Goal: Task Accomplishment & Management: Manage account settings

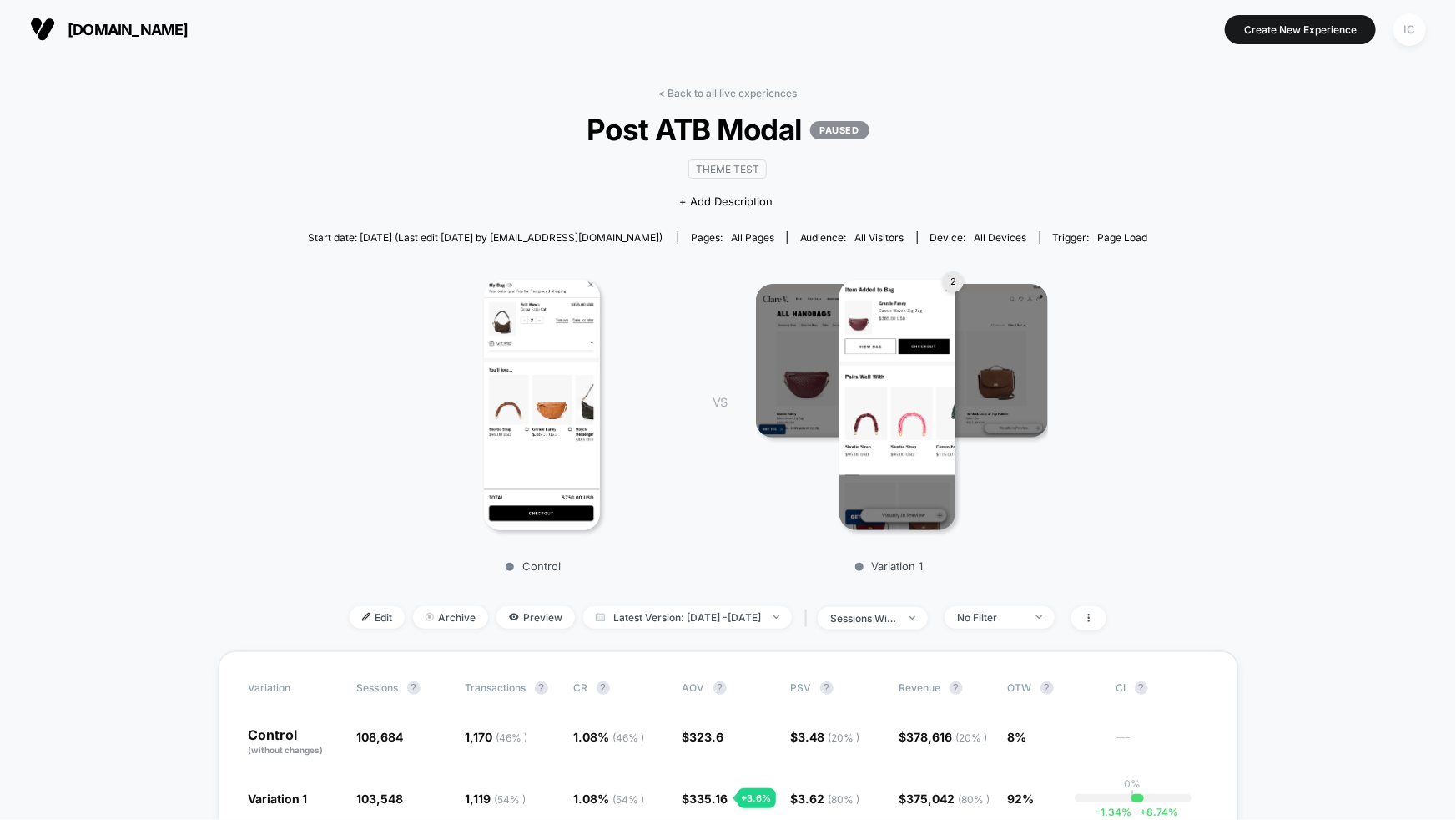
click at [1409, 31] on div "IC" at bounding box center [1410, 30] width 33 height 33
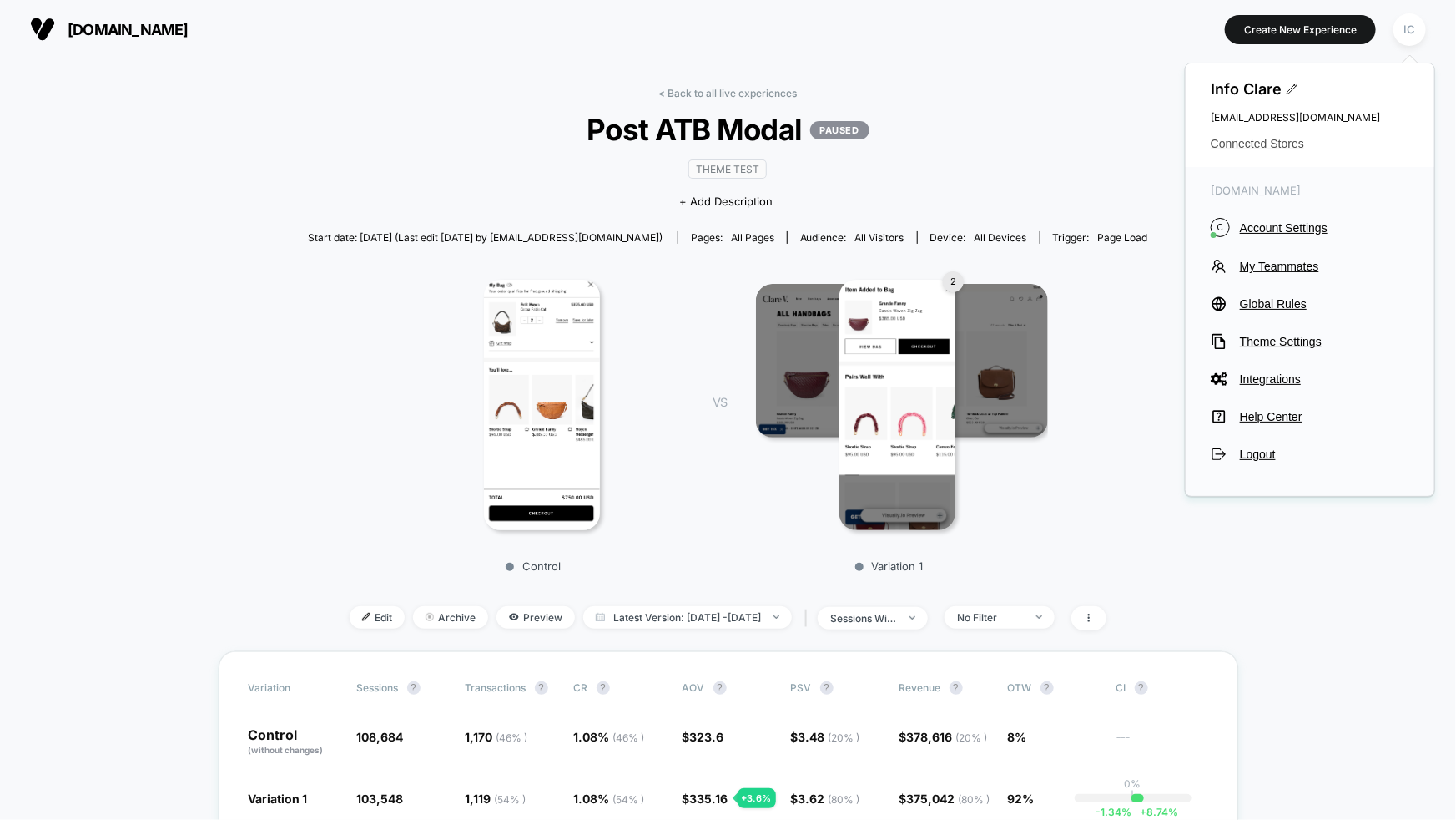
click at [1271, 143] on span "Connected Stores" at bounding box center [1310, 143] width 199 height 13
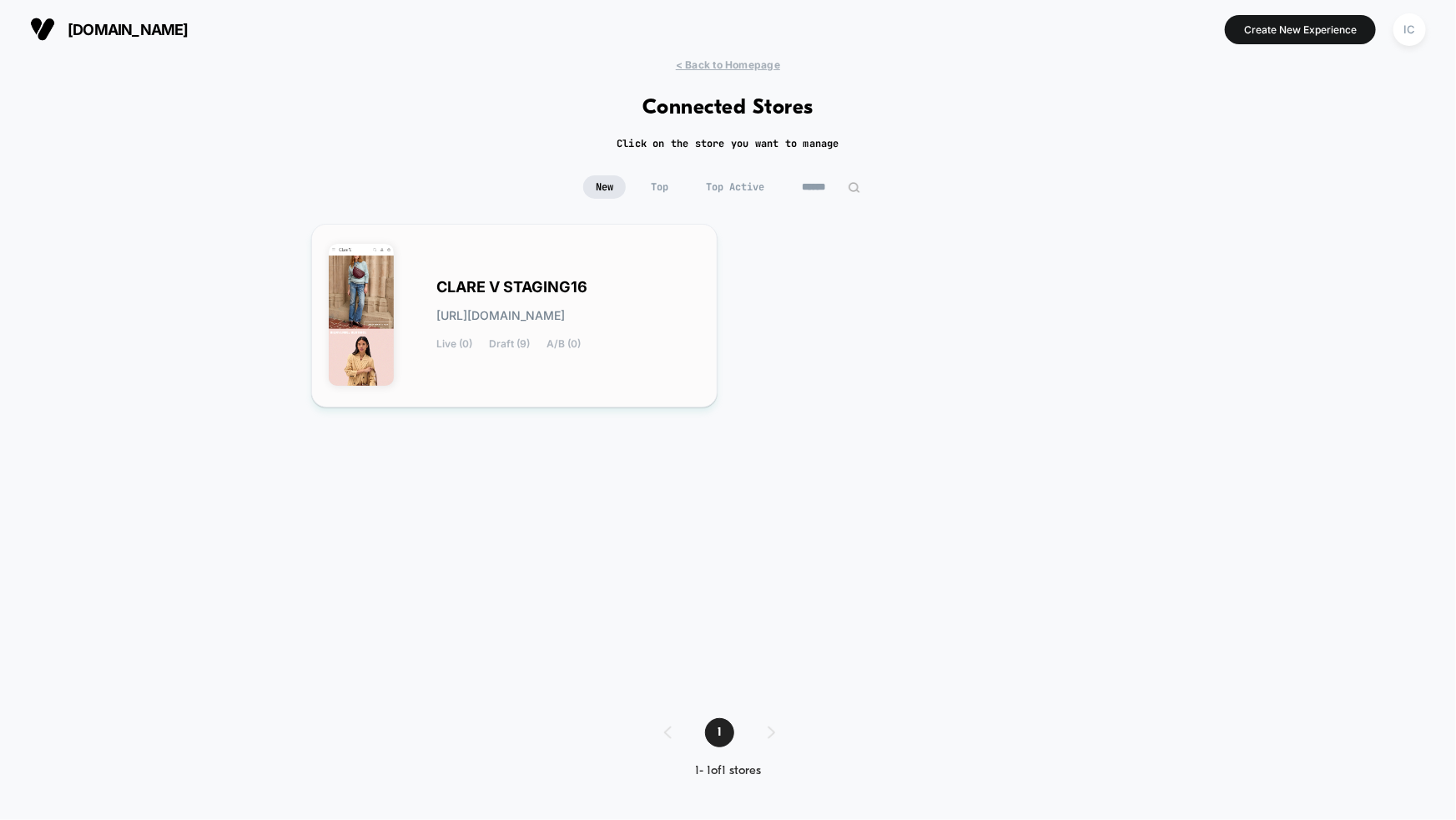
click at [531, 358] on div "CLARE V STAGING16 clare-v_staging16.myshopify.com Live (0) Draft (9) A/B (0)" at bounding box center [514, 315] width 372 height 149
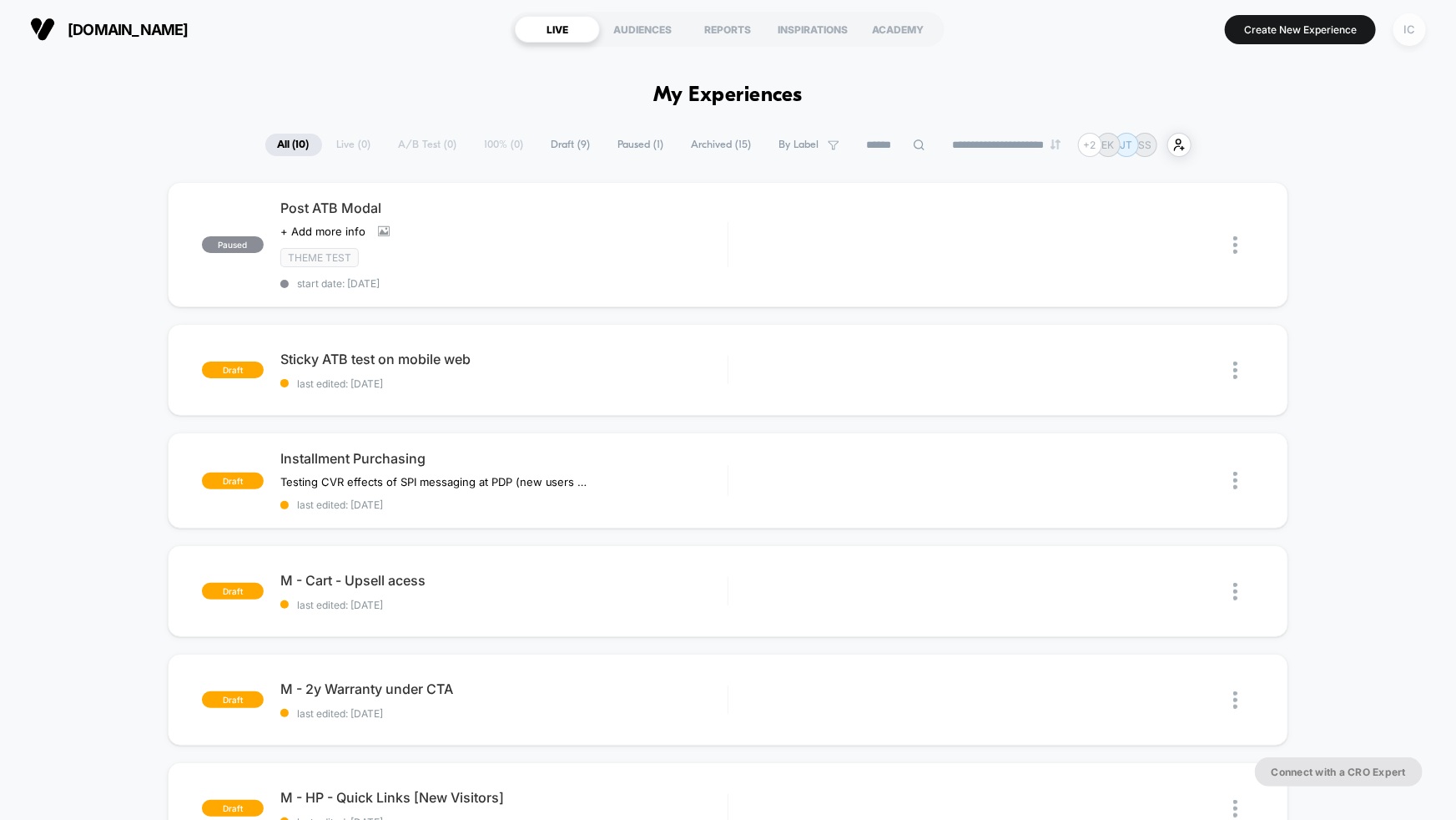
click at [1402, 23] on div "IC" at bounding box center [1410, 30] width 33 height 33
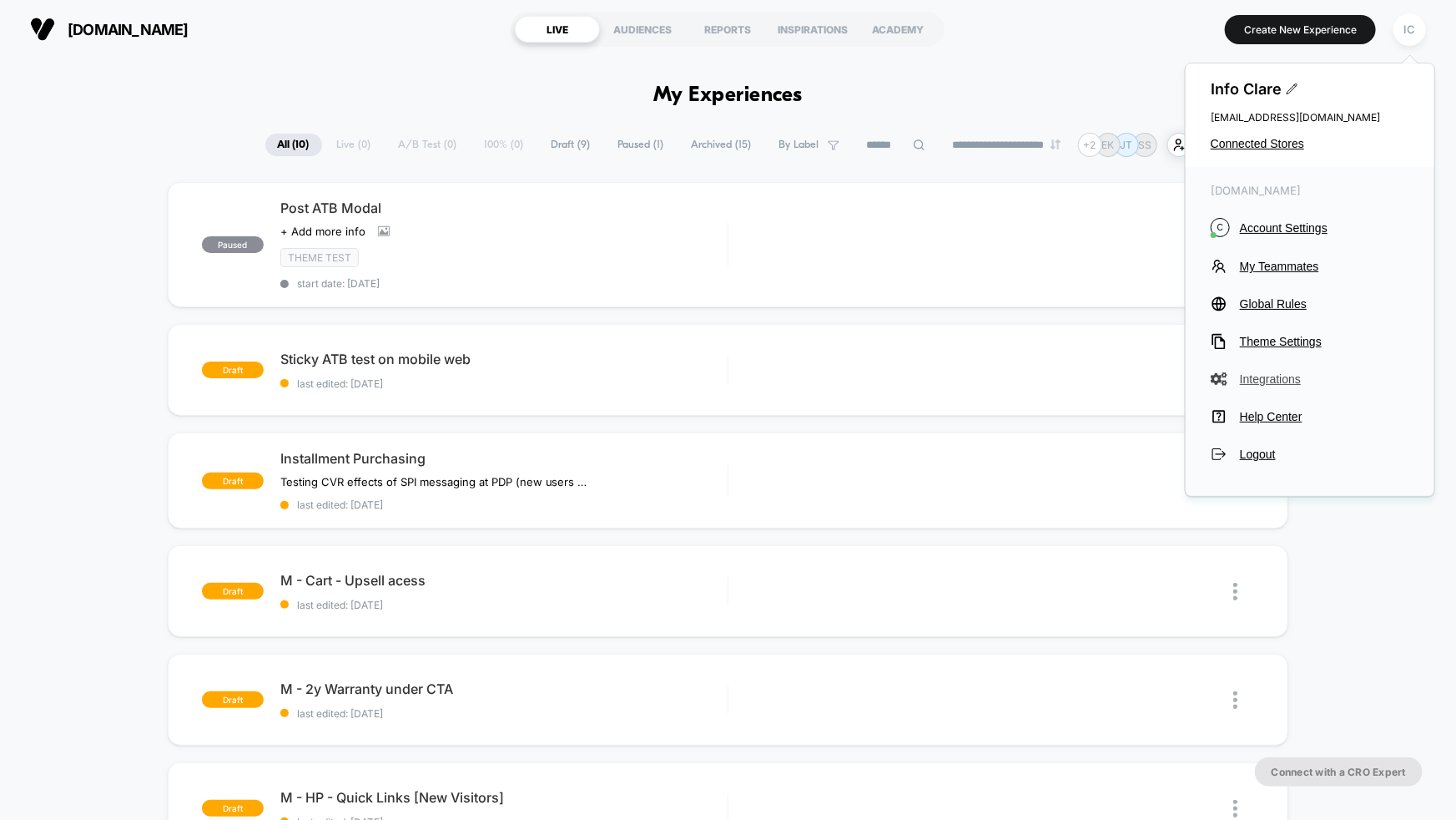
click at [1276, 380] on span "Integrations" at bounding box center [1324, 379] width 169 height 13
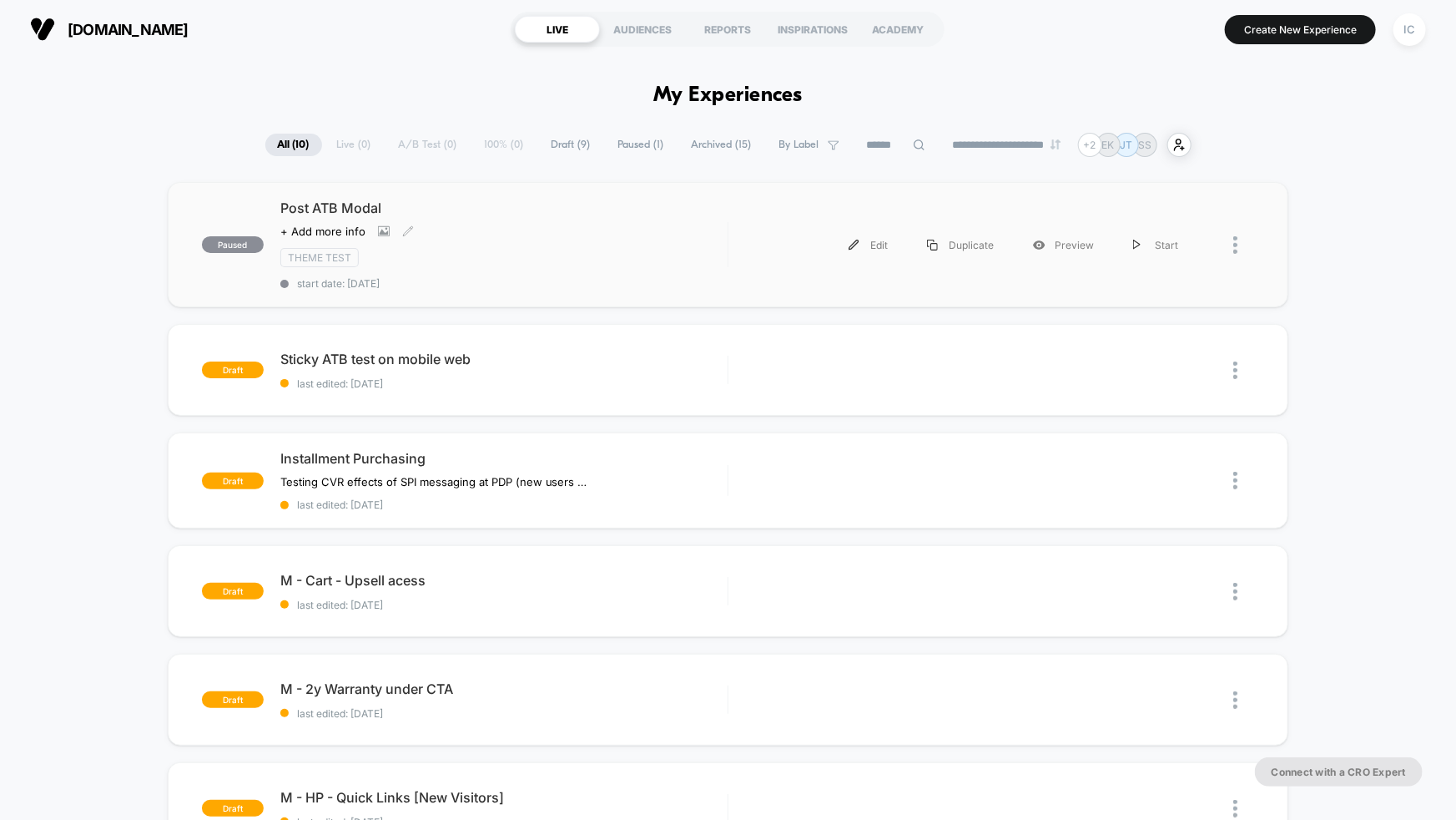
click at [555, 267] on div "Post ATB Modal Click to view images Click to edit experience details + Add more…" at bounding box center [504, 245] width 447 height 90
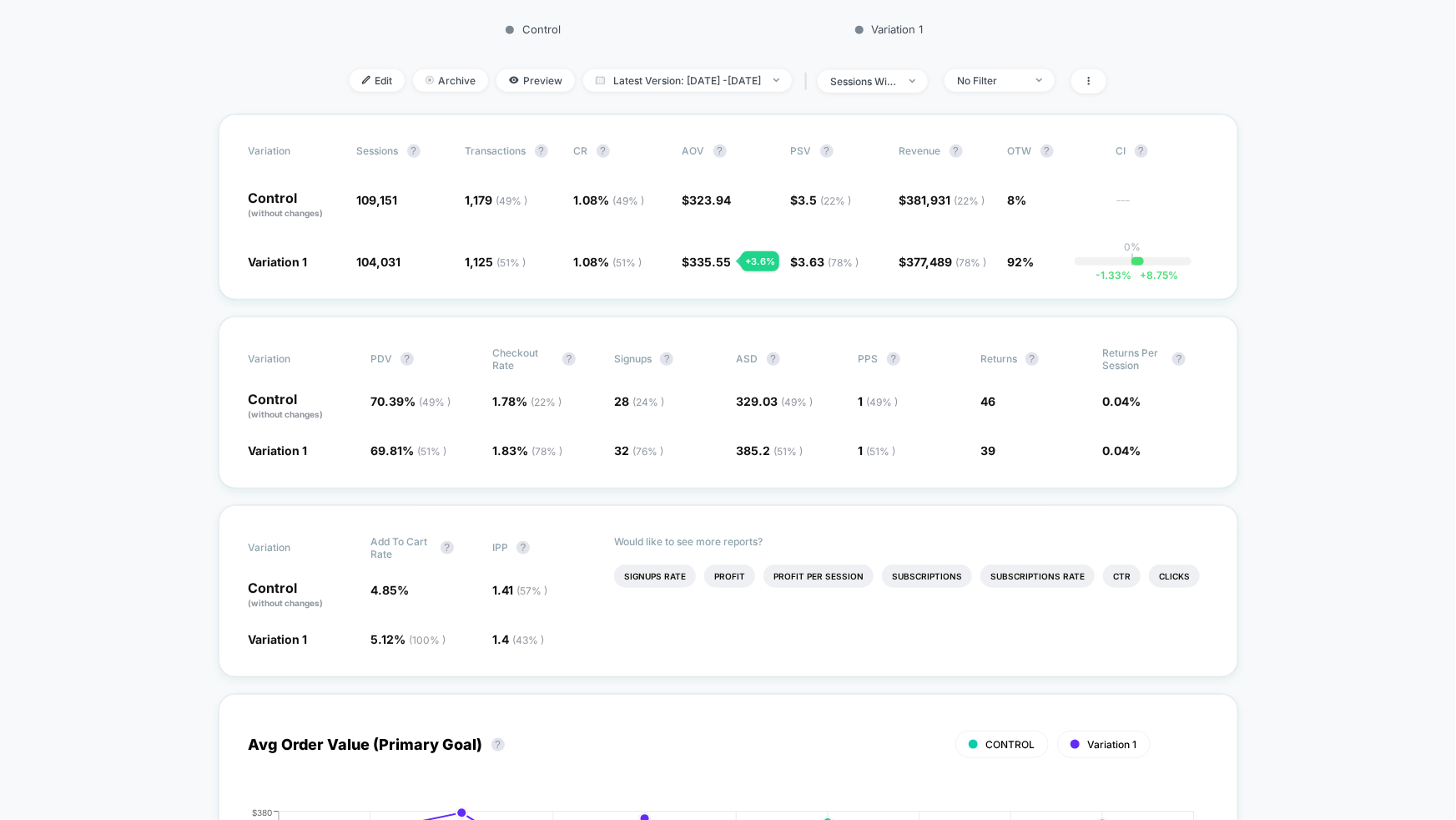
scroll to position [533, 0]
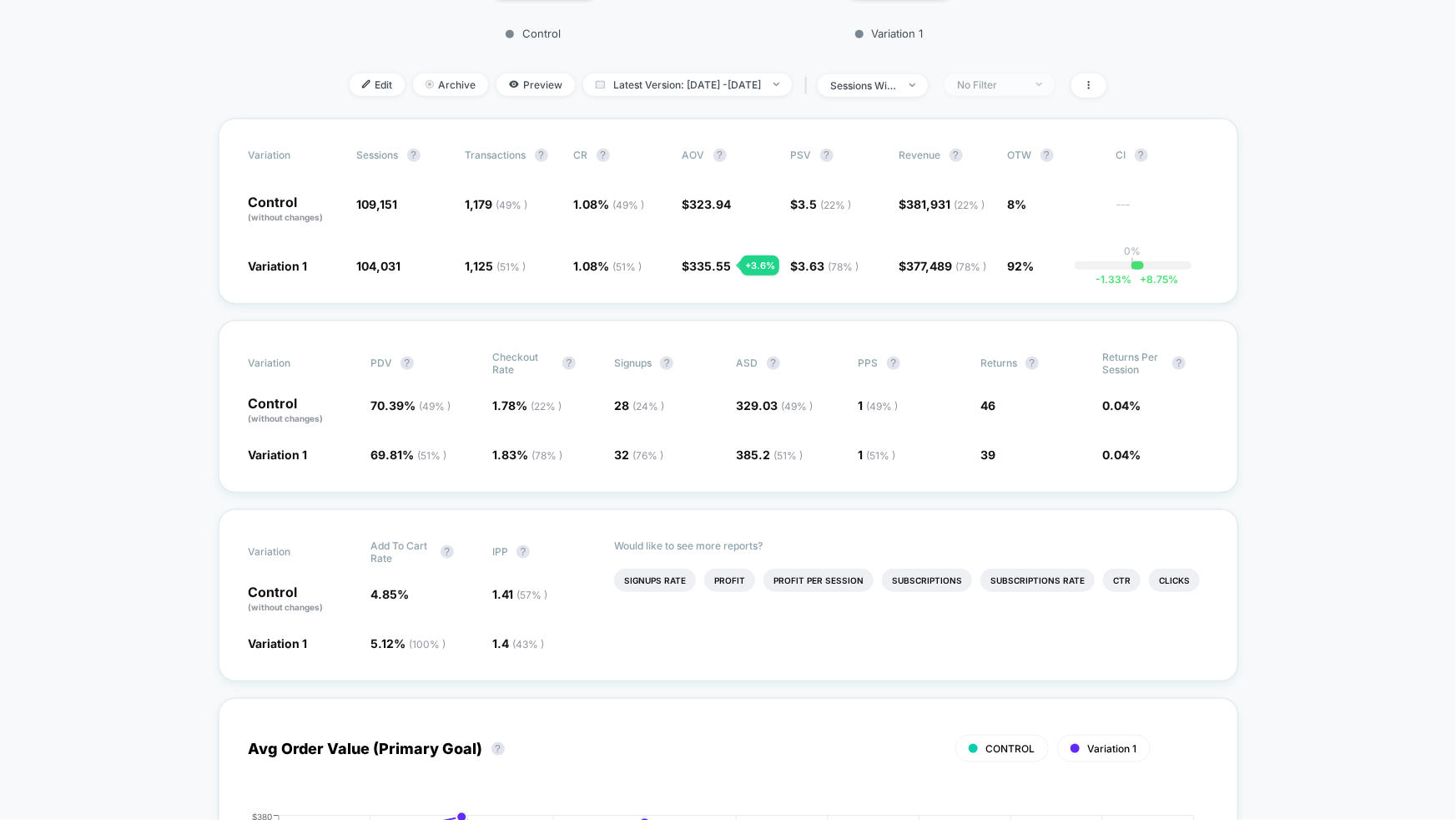
click at [1024, 83] on div "No Filter" at bounding box center [990, 85] width 66 height 12
click at [1024, 79] on div "No Filter" at bounding box center [990, 85] width 66 height 12
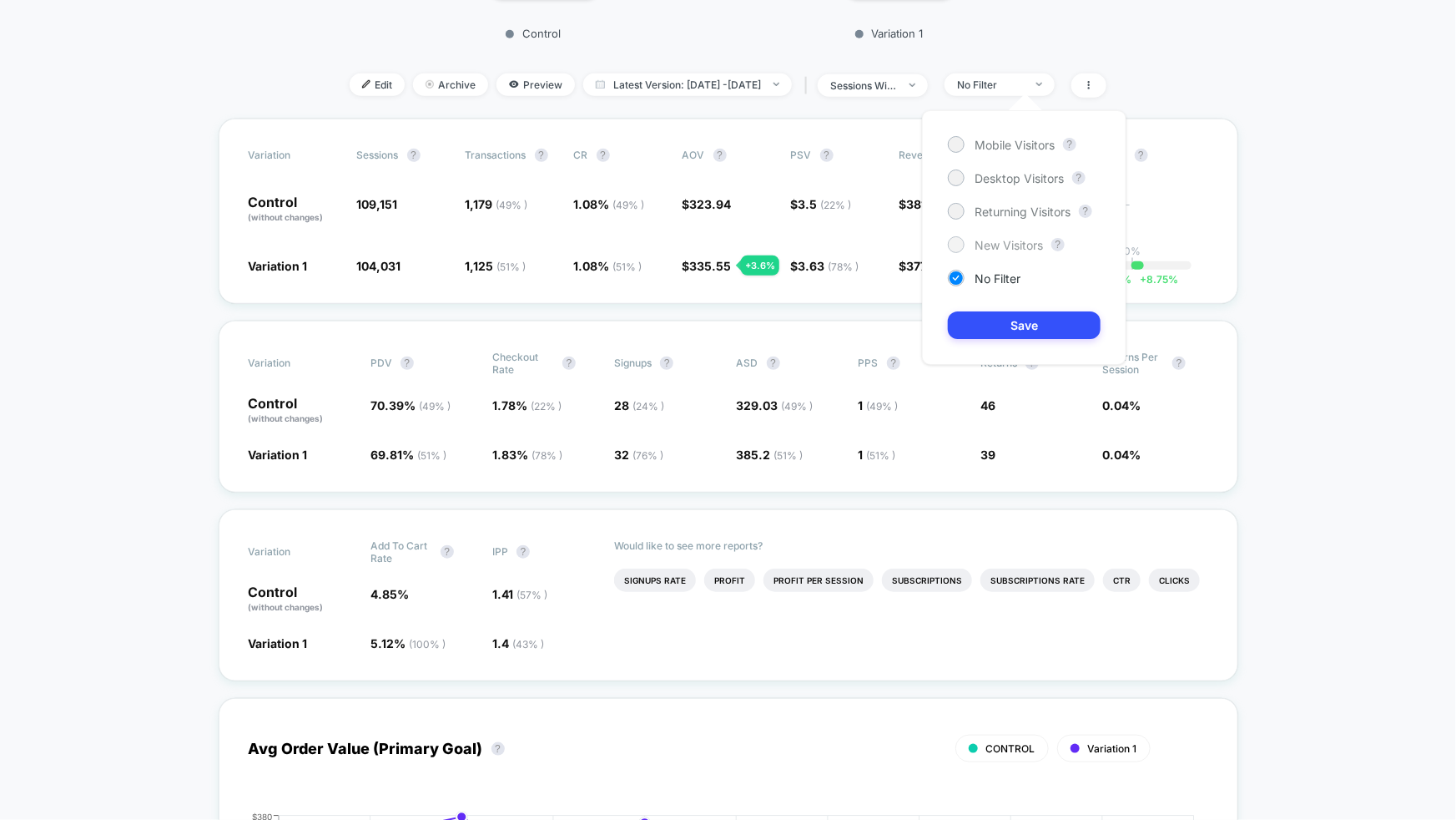
click at [1015, 237] on span "New Visitors" at bounding box center [1008, 244] width 68 height 14
click at [1024, 321] on button "Save" at bounding box center [1024, 325] width 153 height 28
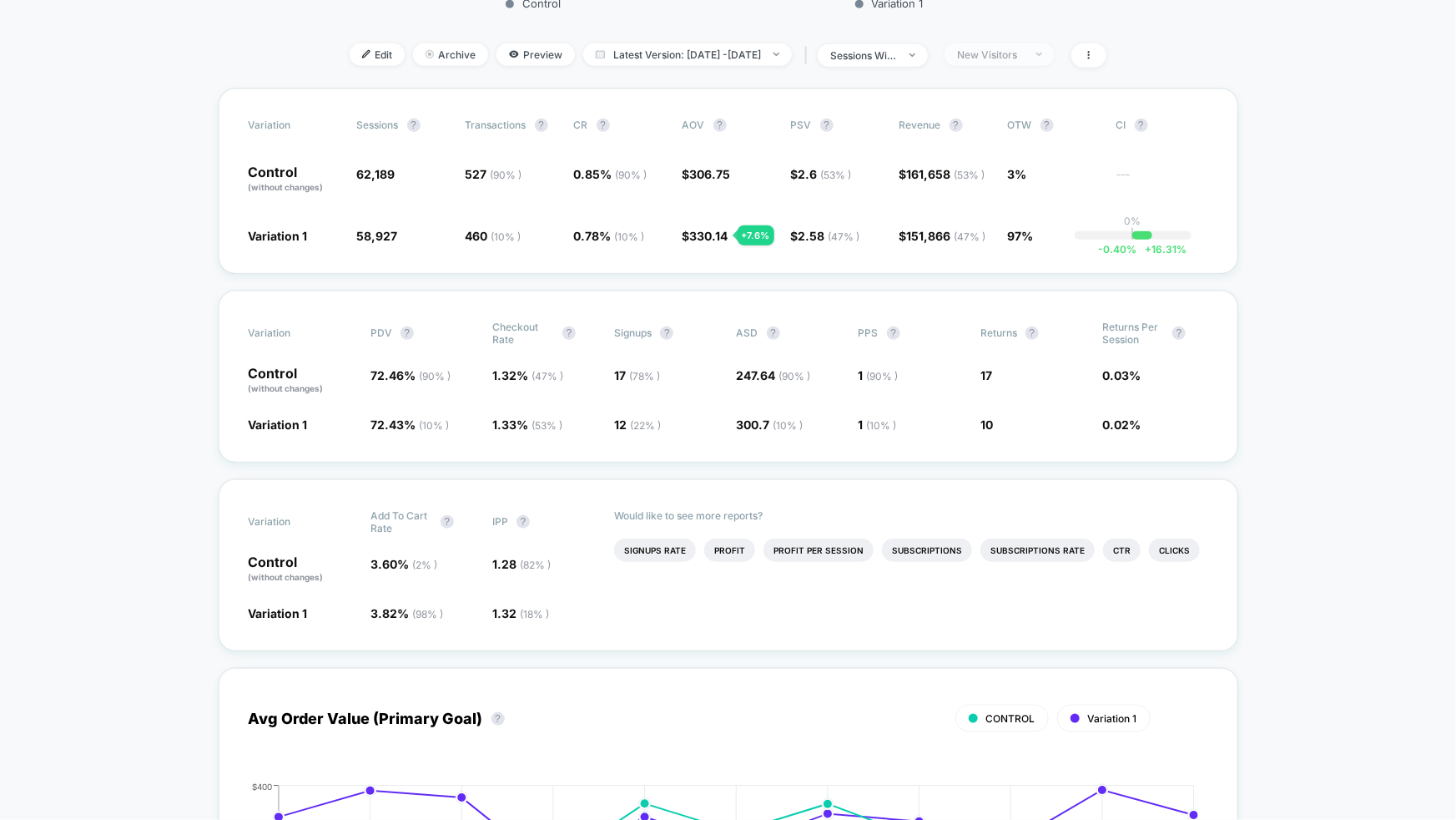
scroll to position [561, 0]
click at [1023, 59] on span "New Visitors" at bounding box center [999, 55] width 111 height 22
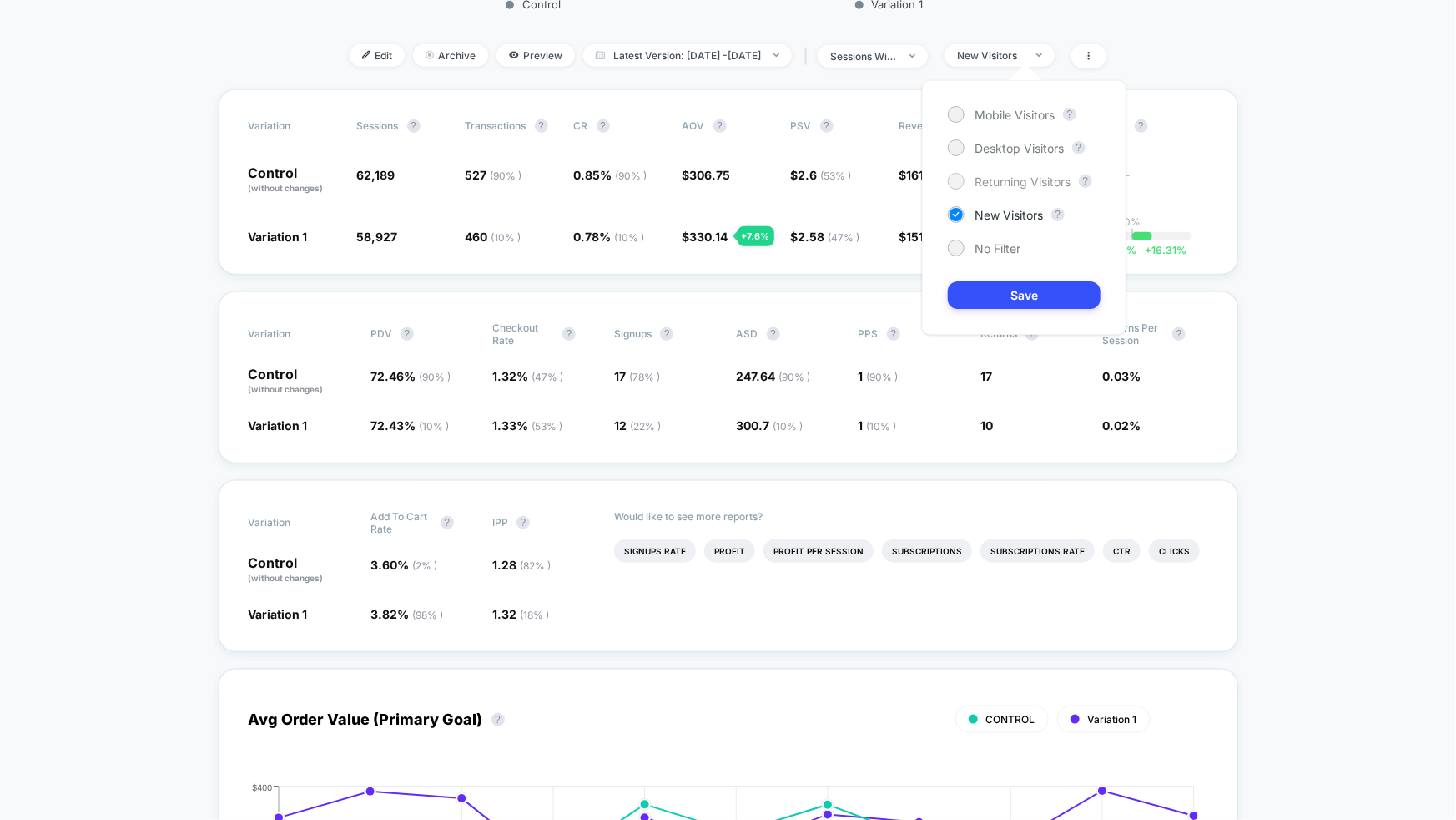
click at [1006, 174] on span "Returning Visitors" at bounding box center [1023, 181] width 96 height 14
click at [1029, 292] on button "Save" at bounding box center [1024, 295] width 153 height 28
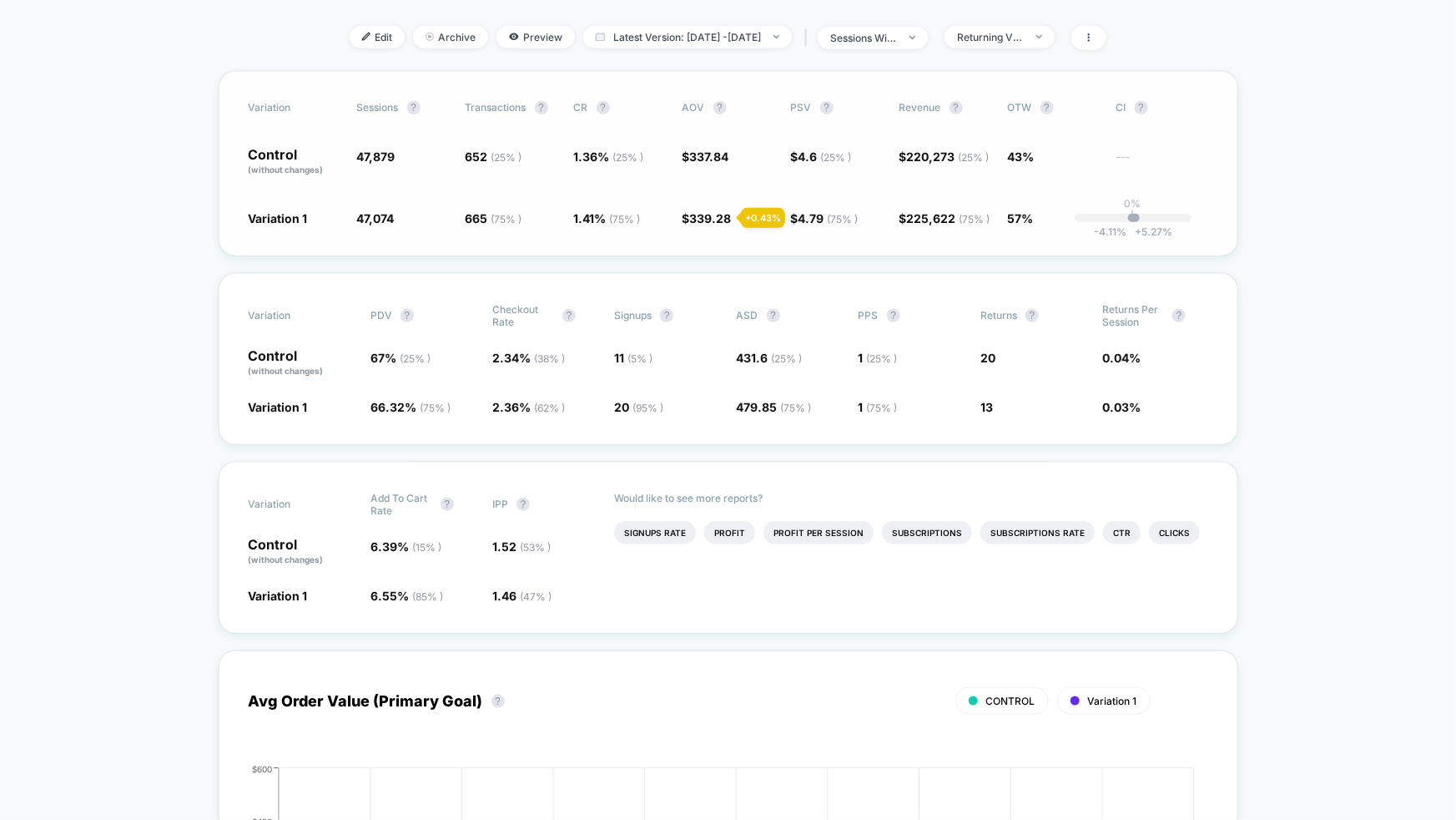
scroll to position [470, 0]
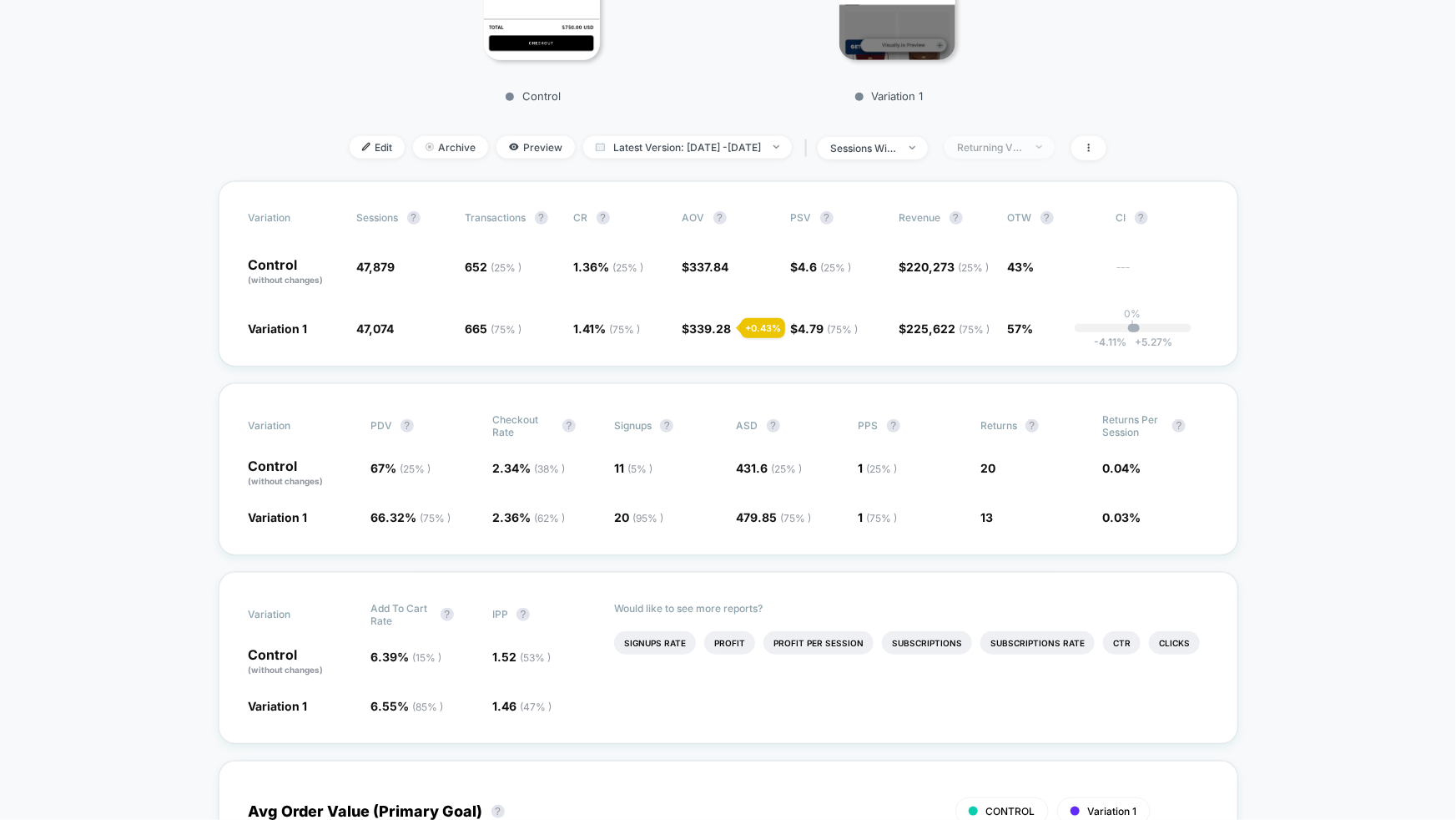
click at [1024, 145] on div "Returning Visitors" at bounding box center [990, 147] width 66 height 12
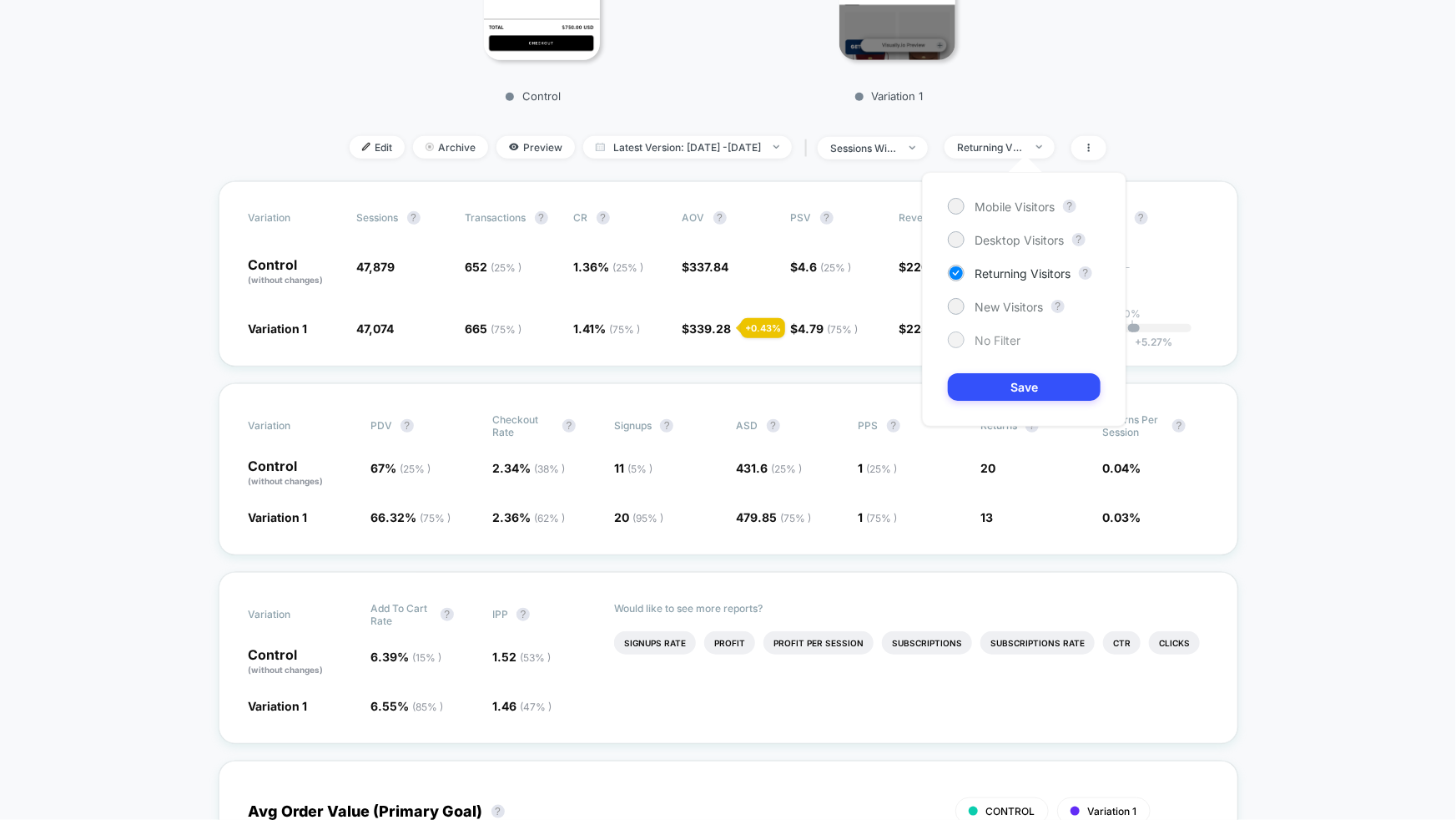
click at [1017, 336] on span "No Filter" at bounding box center [998, 339] width 46 height 14
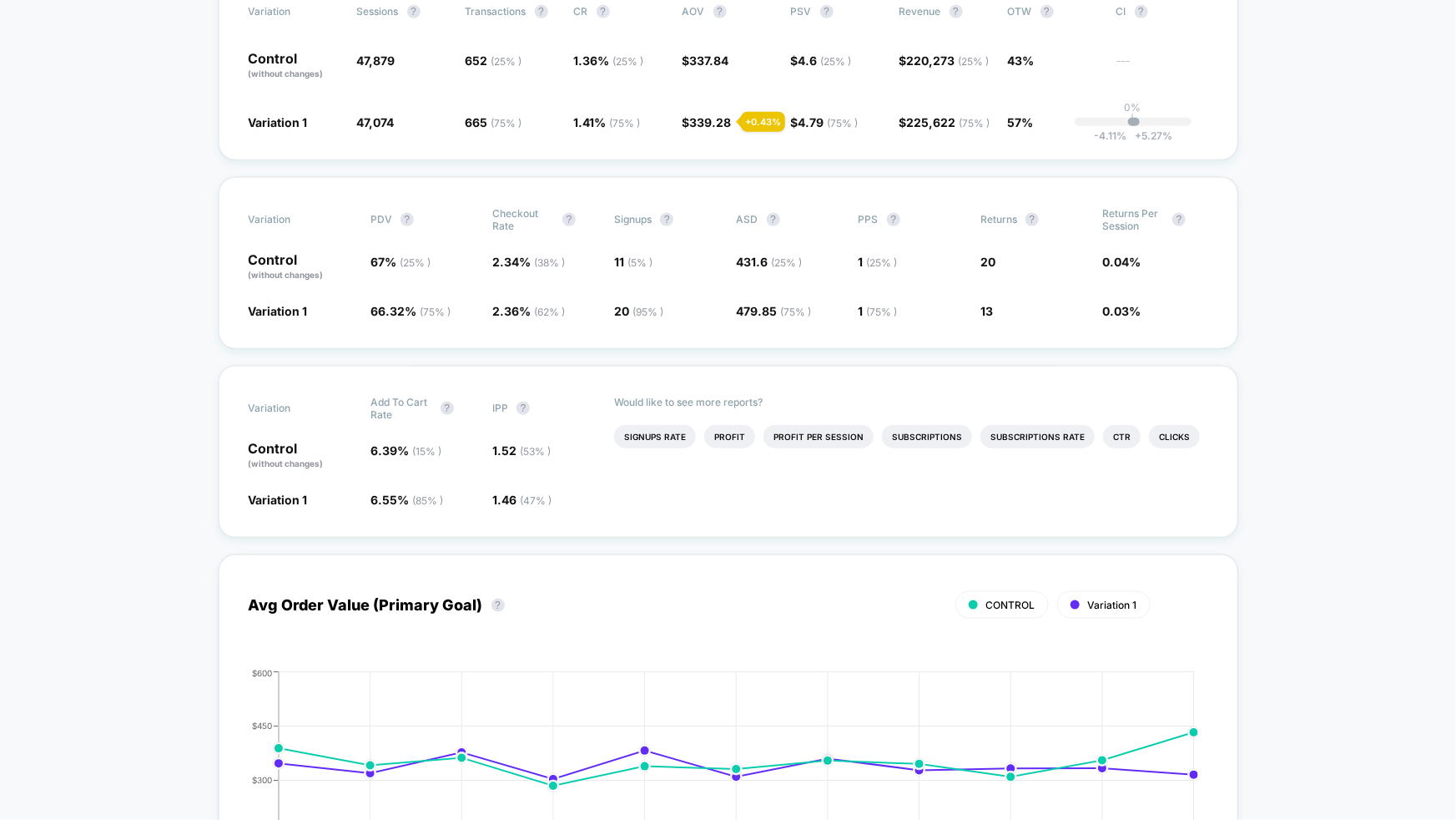
scroll to position [0, 0]
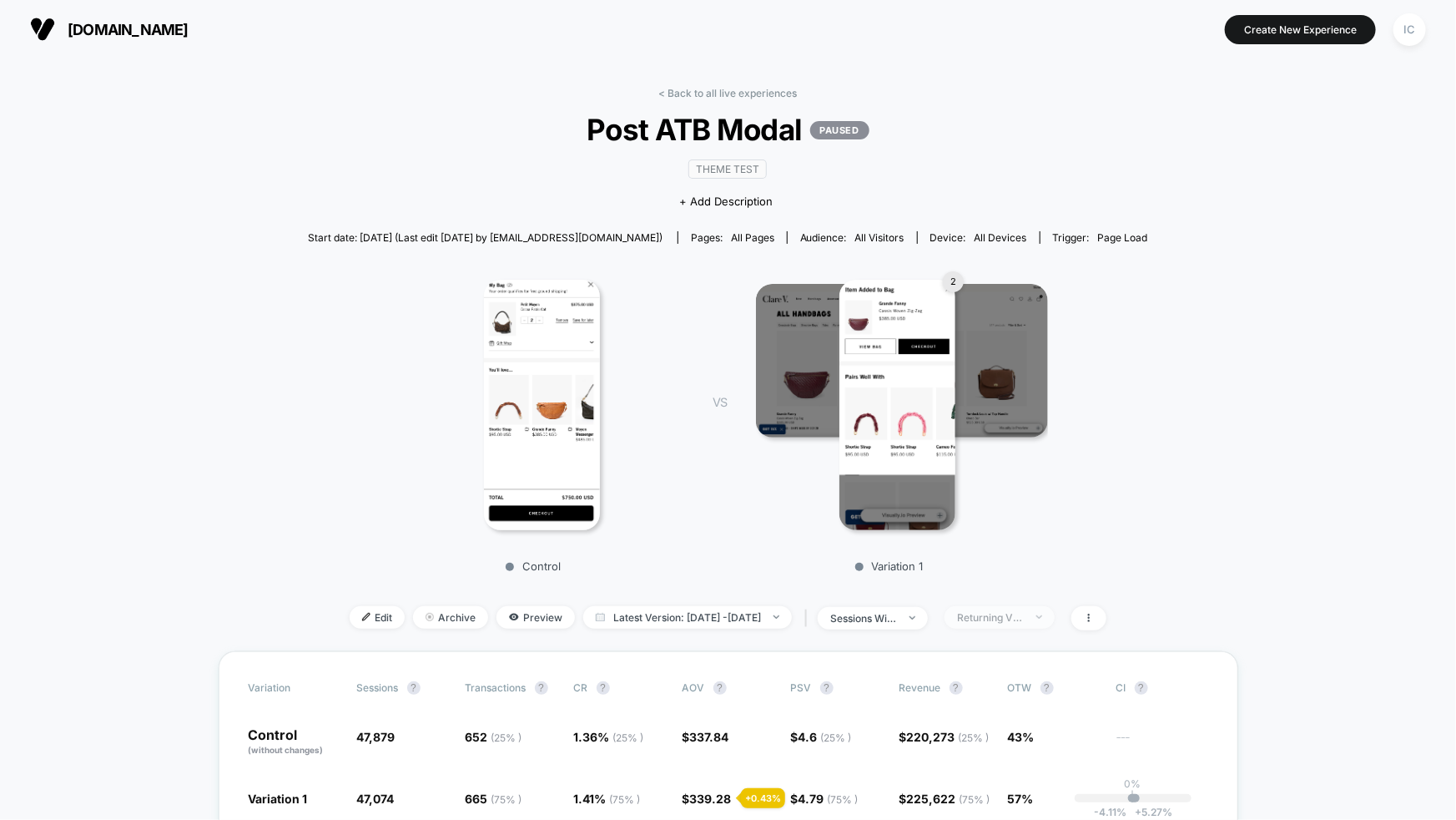
click at [1036, 617] on div at bounding box center [1029, 617] width 12 height 1
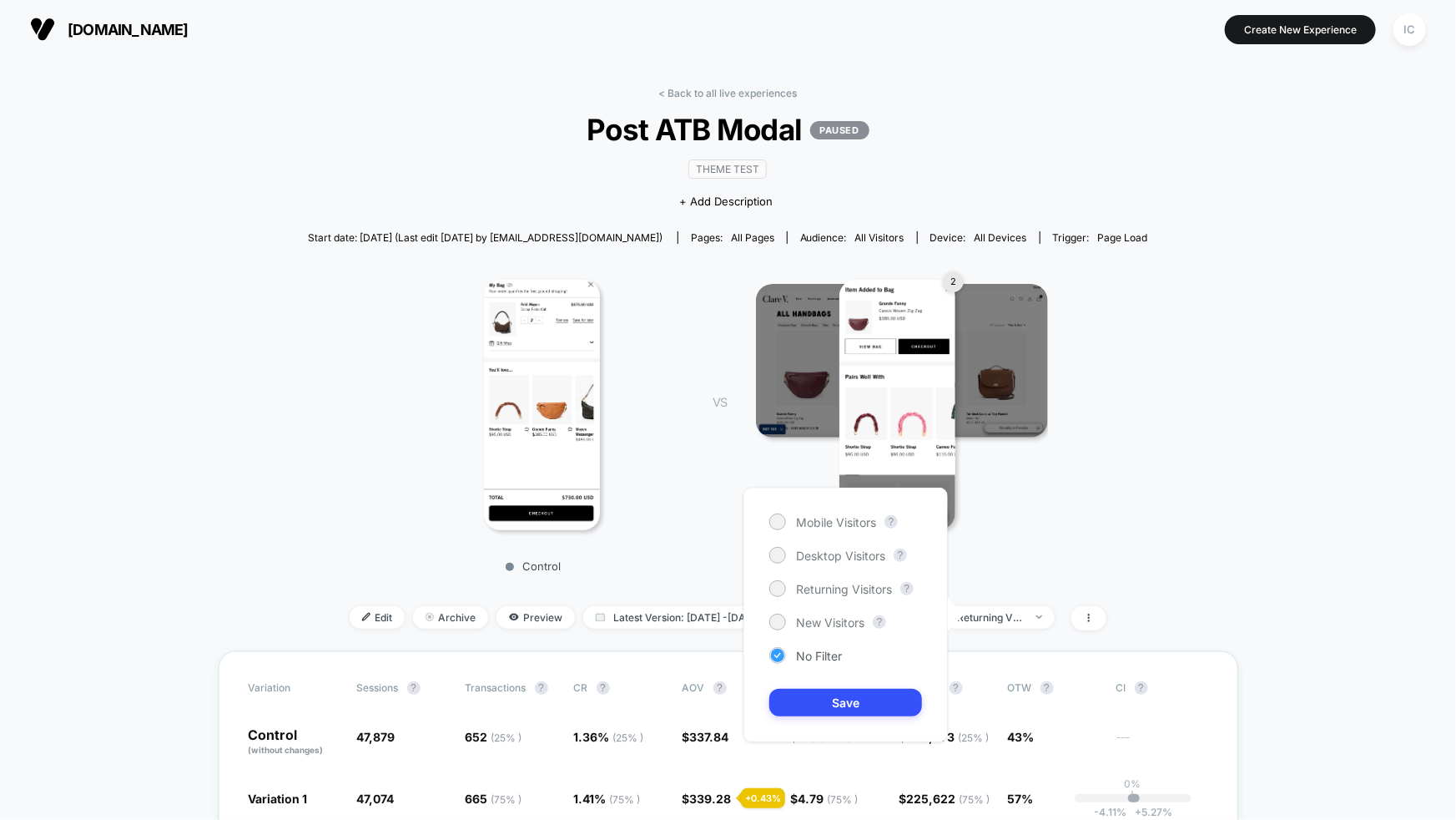
click at [827, 659] on span "No Filter" at bounding box center [819, 656] width 46 height 14
click at [836, 689] on button "Save" at bounding box center [846, 702] width 153 height 28
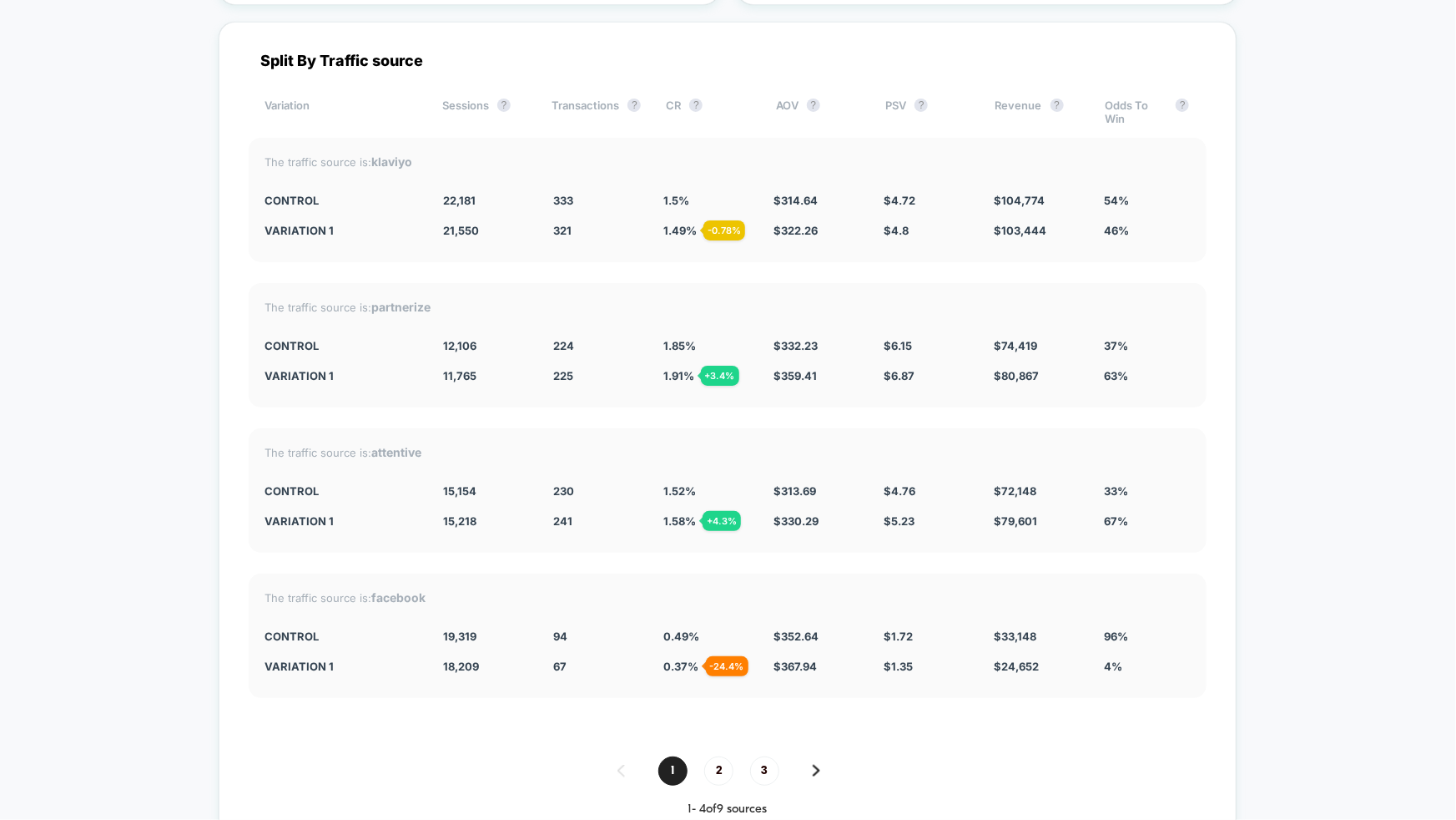
scroll to position [7117, 0]
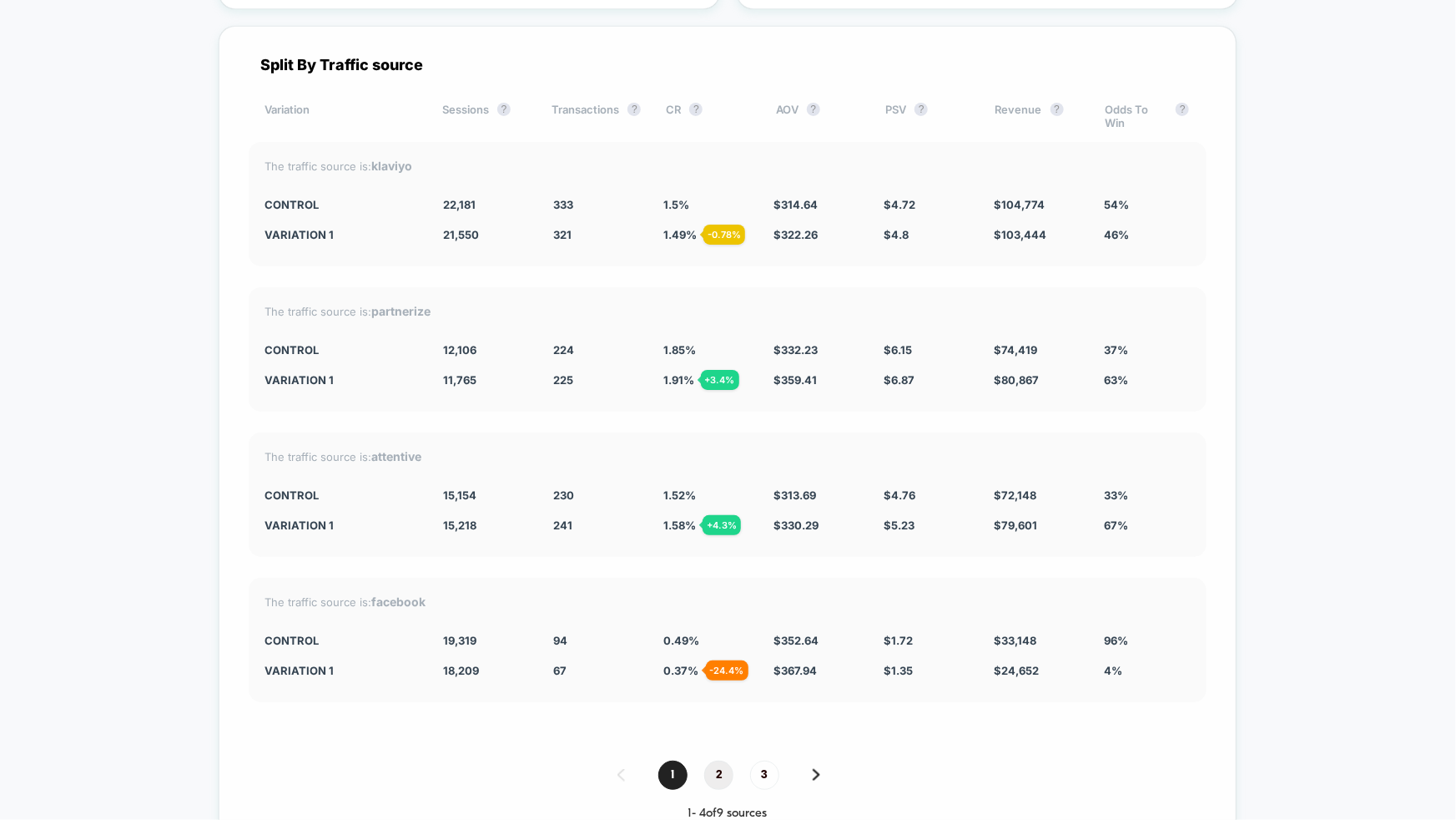
click at [712, 760] on span "2" at bounding box center [719, 775] width 29 height 29
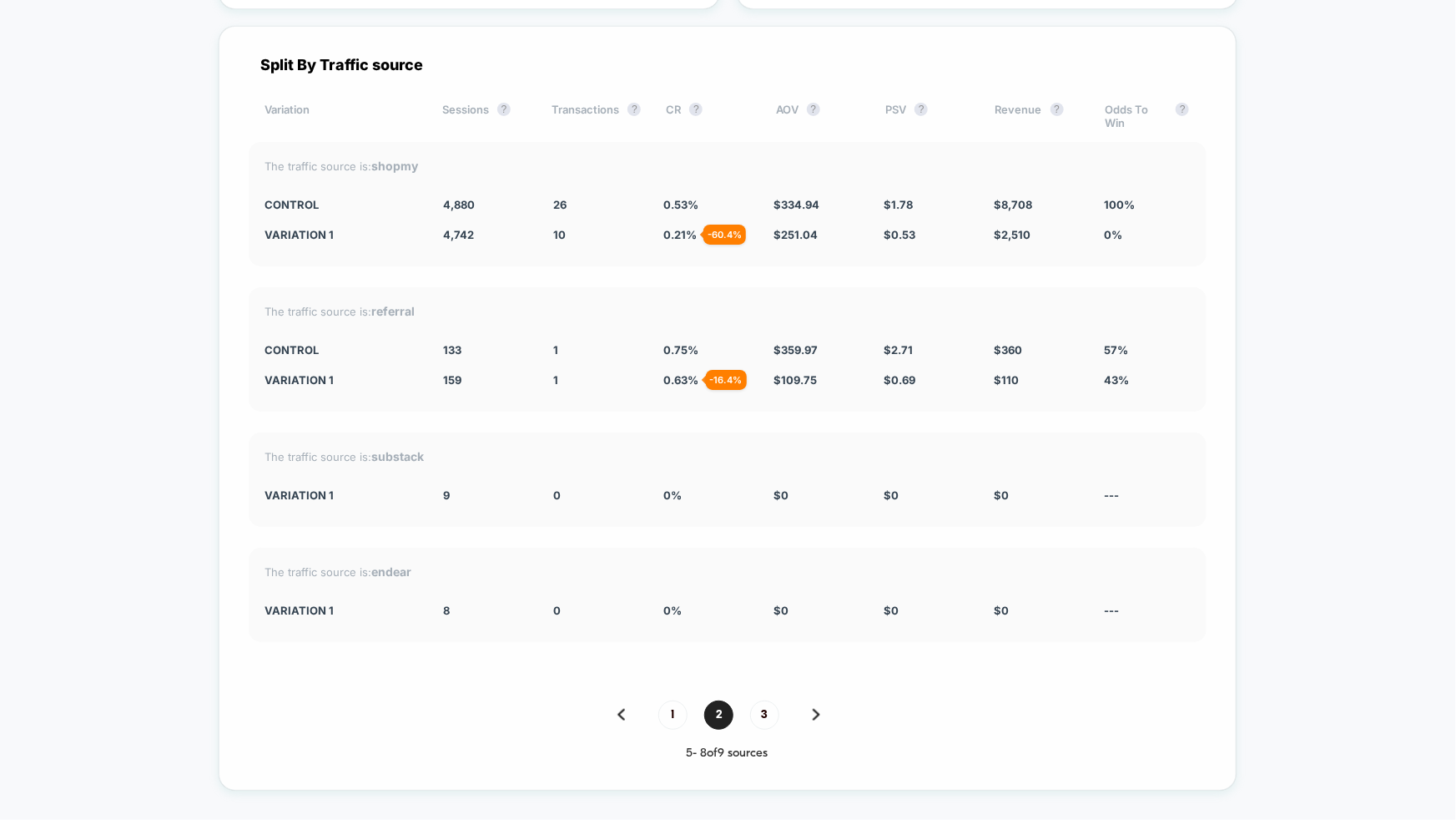
click at [796, 716] on div "1 2 3" at bounding box center [728, 714] width 958 height 29
click at [747, 713] on div "1 2 3" at bounding box center [728, 714] width 958 height 29
click at [758, 708] on span "3" at bounding box center [765, 714] width 29 height 29
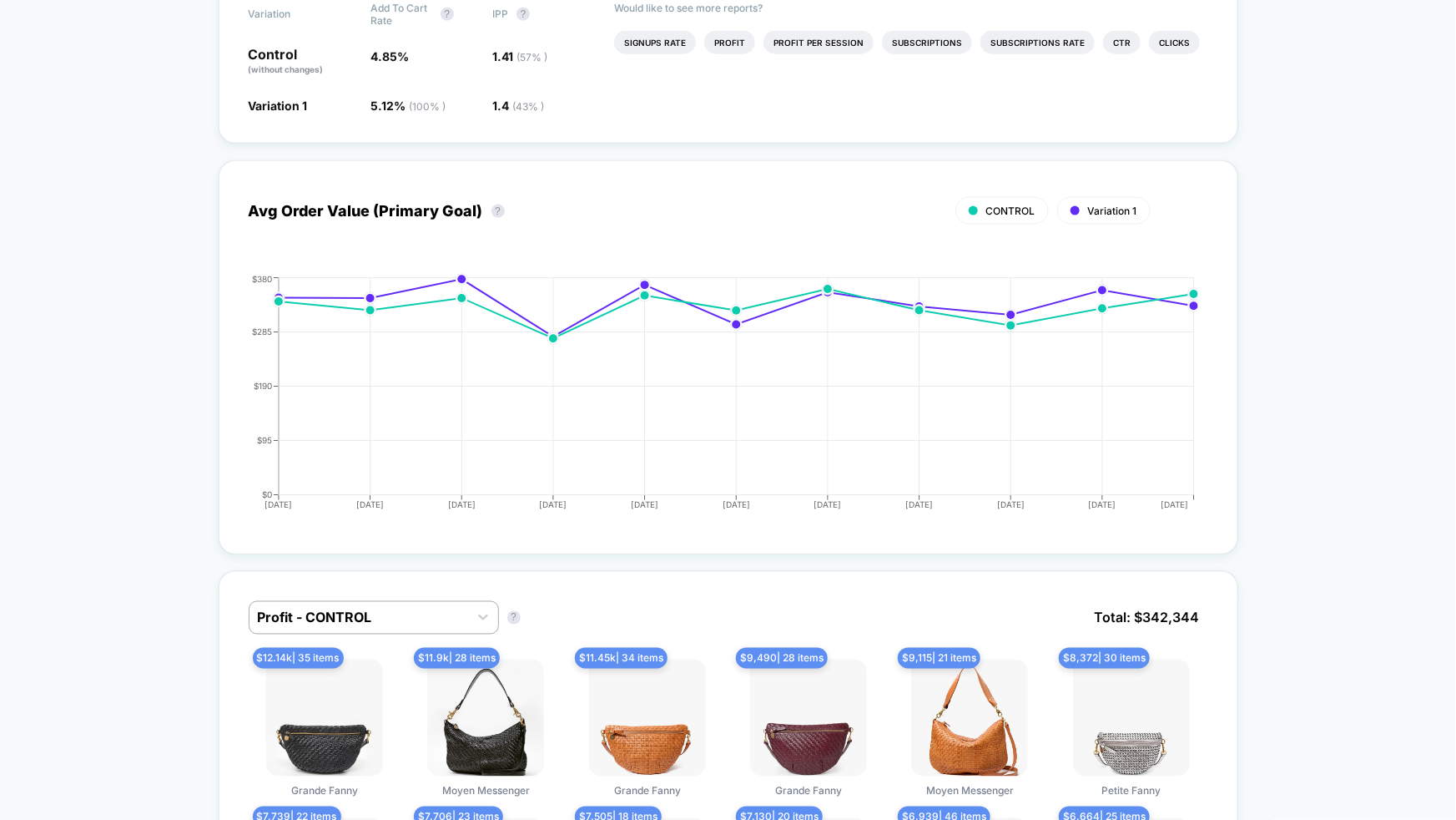
scroll to position [0, 0]
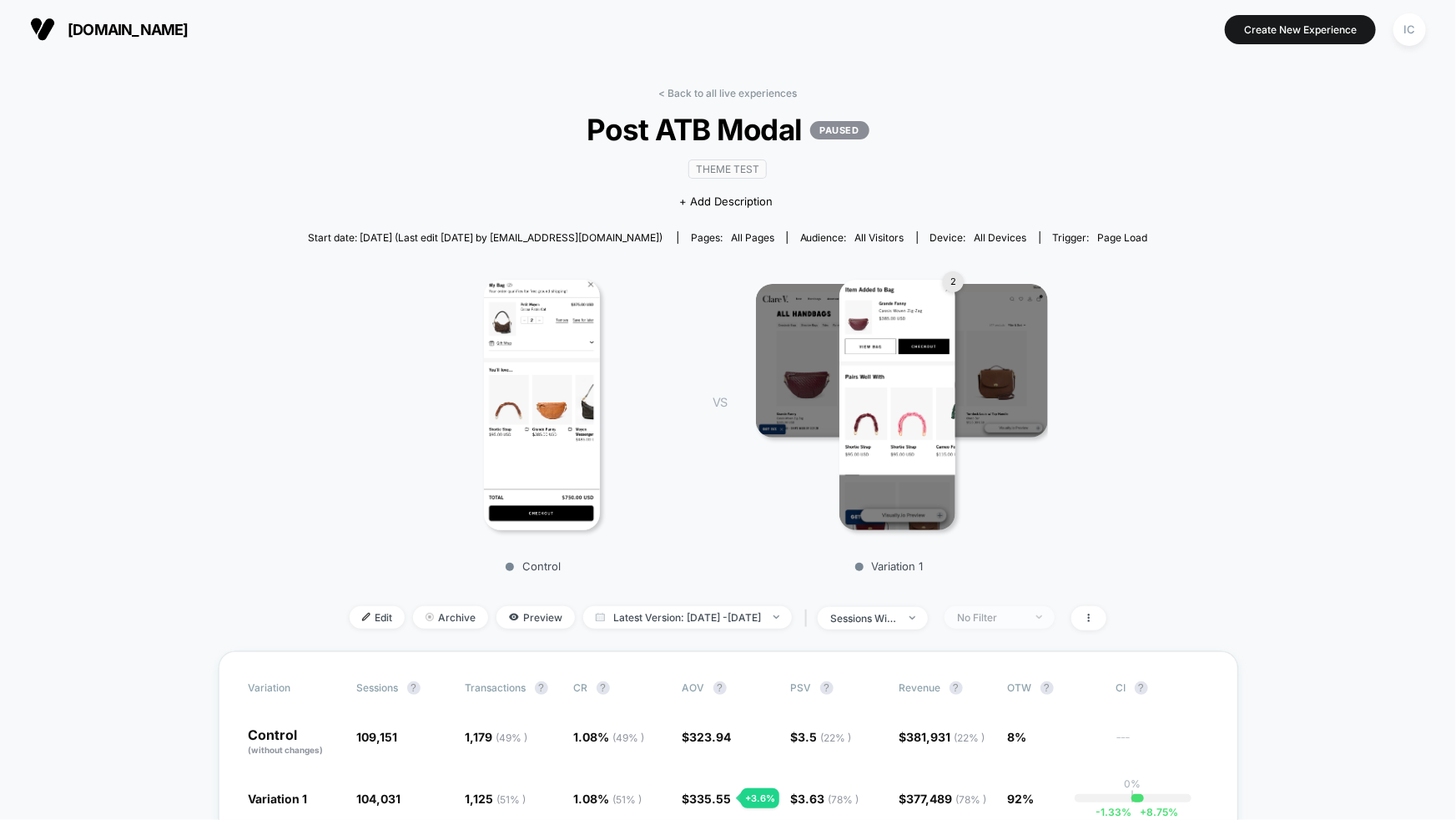
click at [1040, 620] on span "No Filter" at bounding box center [999, 616] width 111 height 22
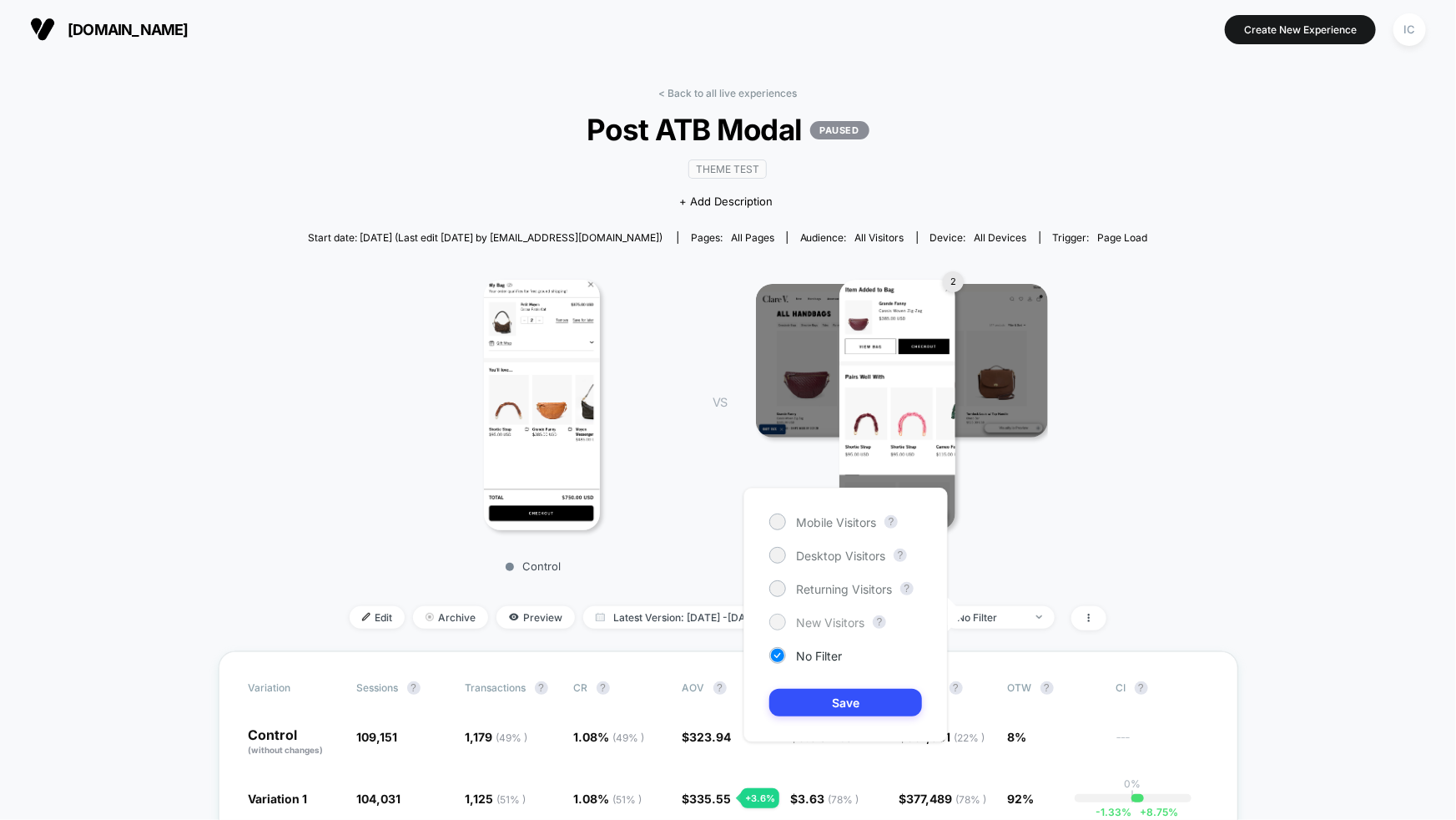
click at [807, 618] on span "New Visitors" at bounding box center [829, 622] width 68 height 14
click at [842, 707] on button "Save" at bounding box center [846, 702] width 153 height 28
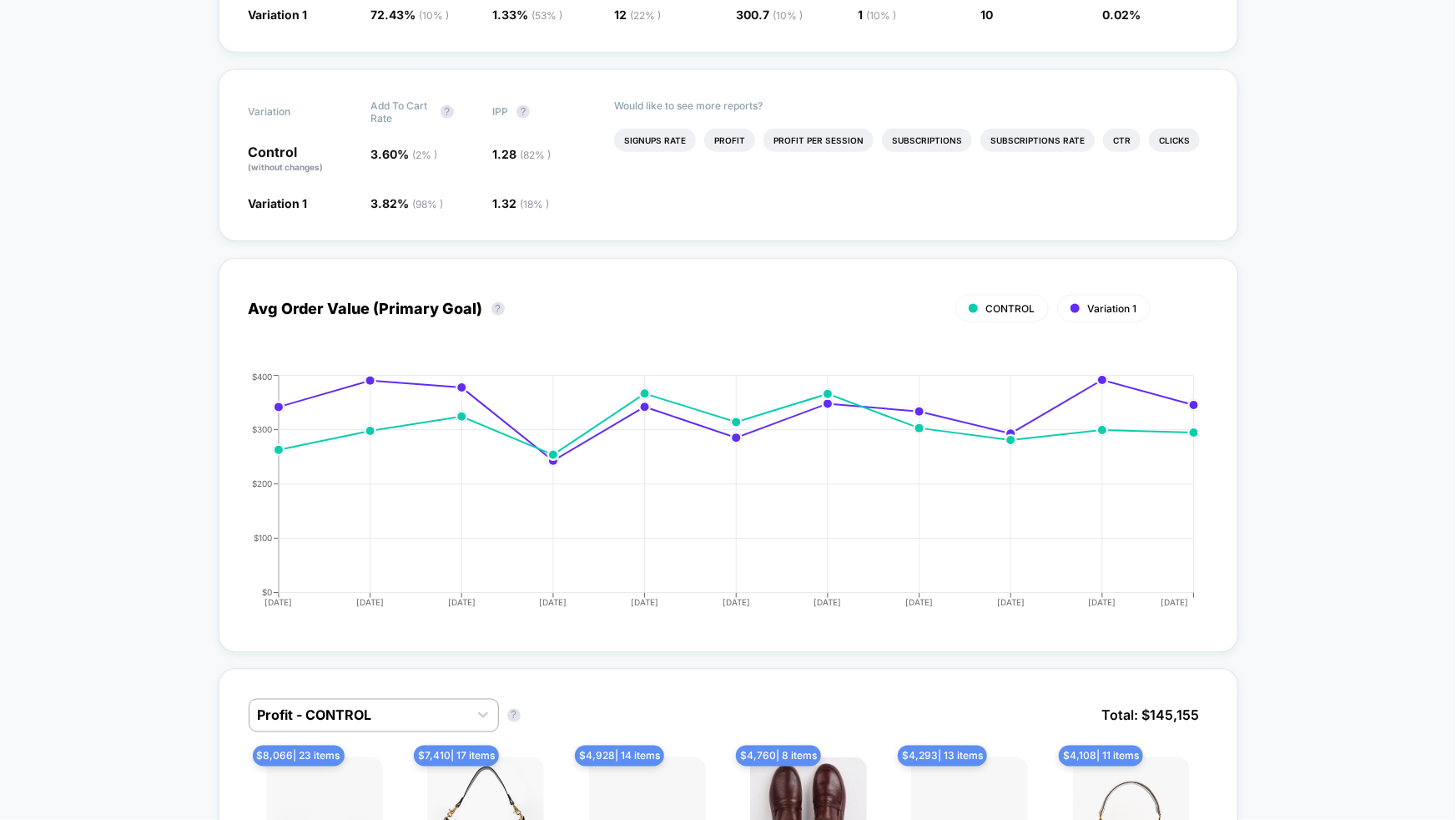
scroll to position [1012, 0]
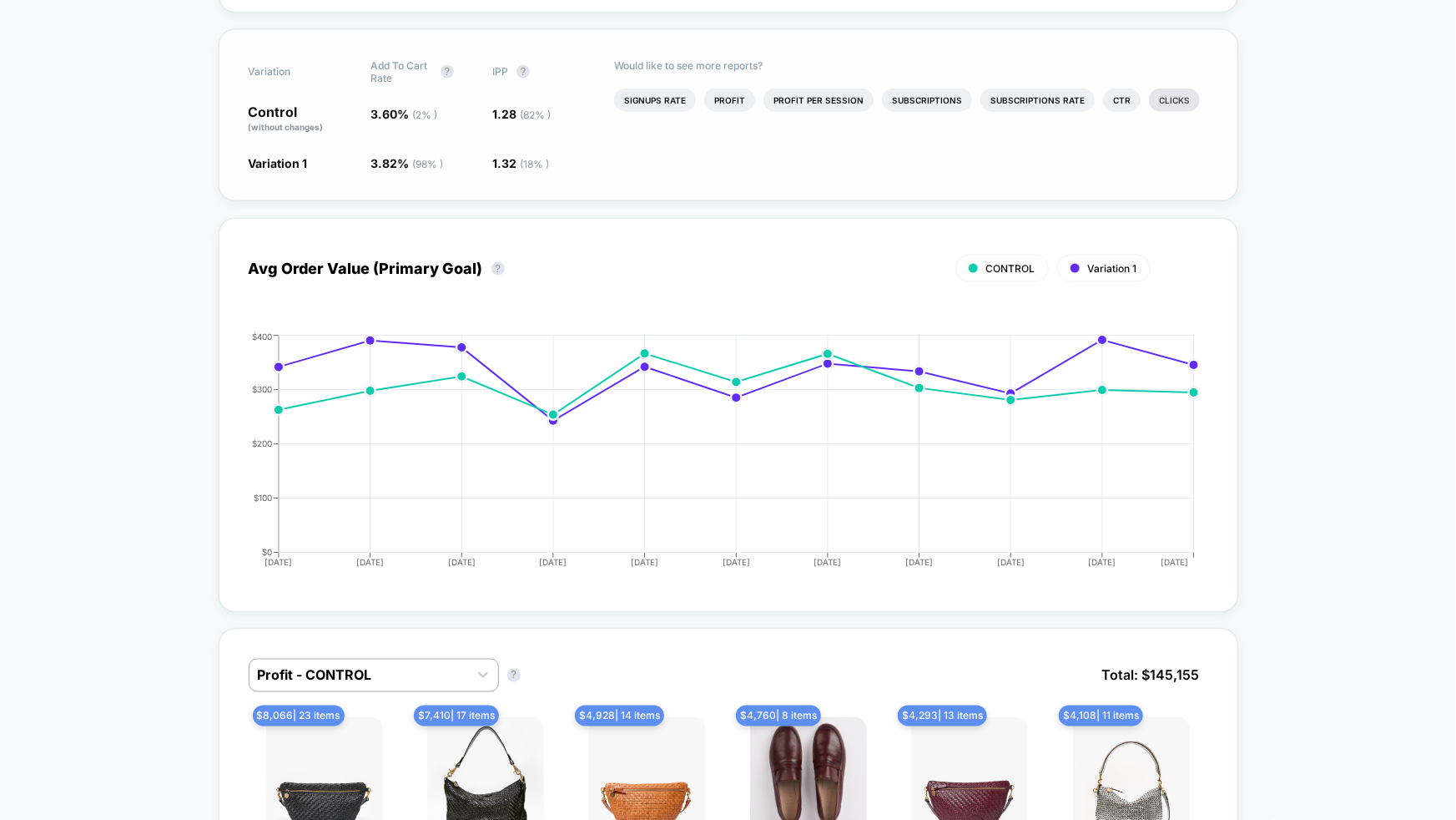
click at [1172, 99] on li "Clicks" at bounding box center [1174, 100] width 51 height 23
click at [1095, 99] on li "Subscriptions Rate" at bounding box center [1037, 100] width 114 height 23
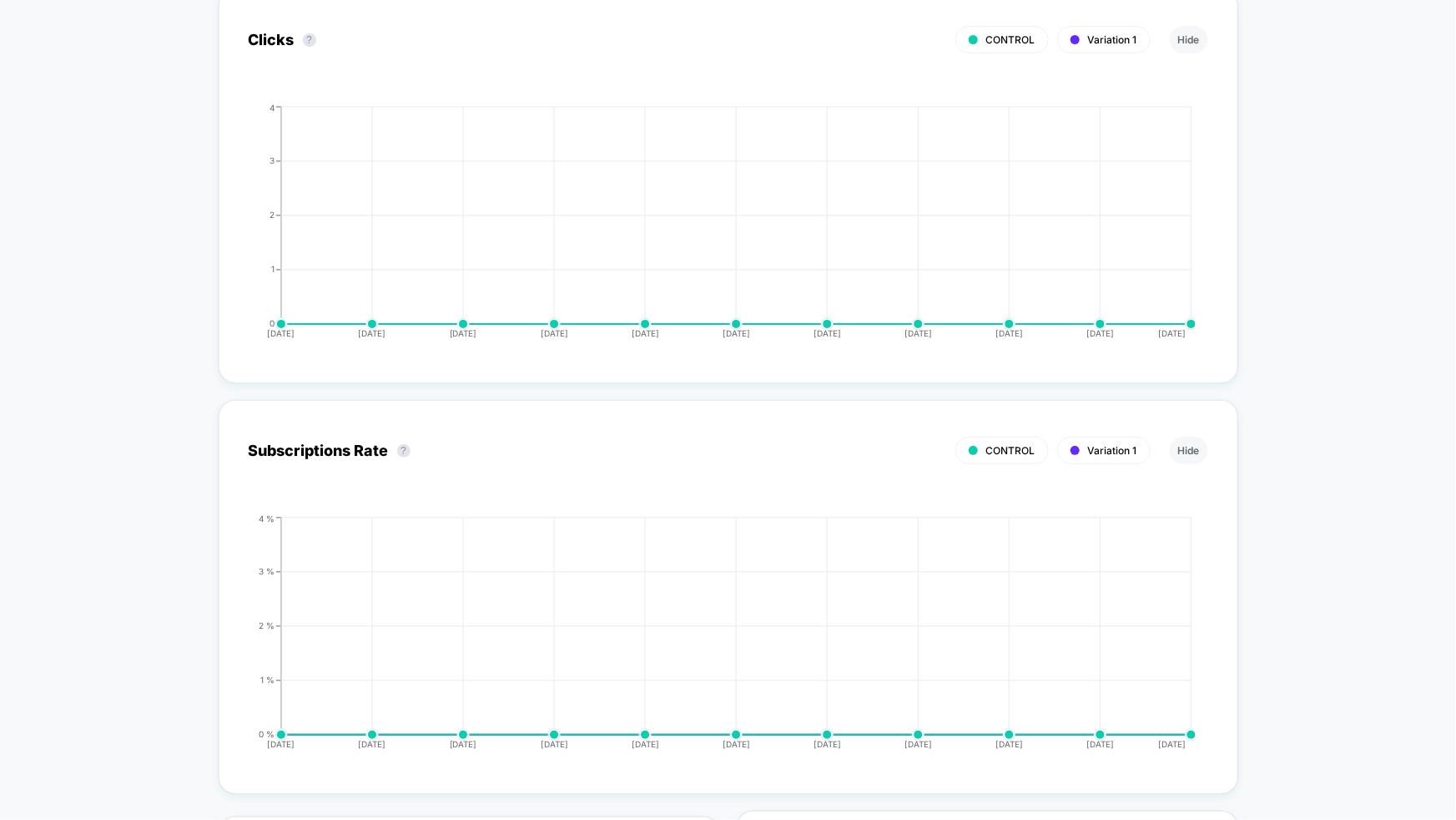
scroll to position [6677, 0]
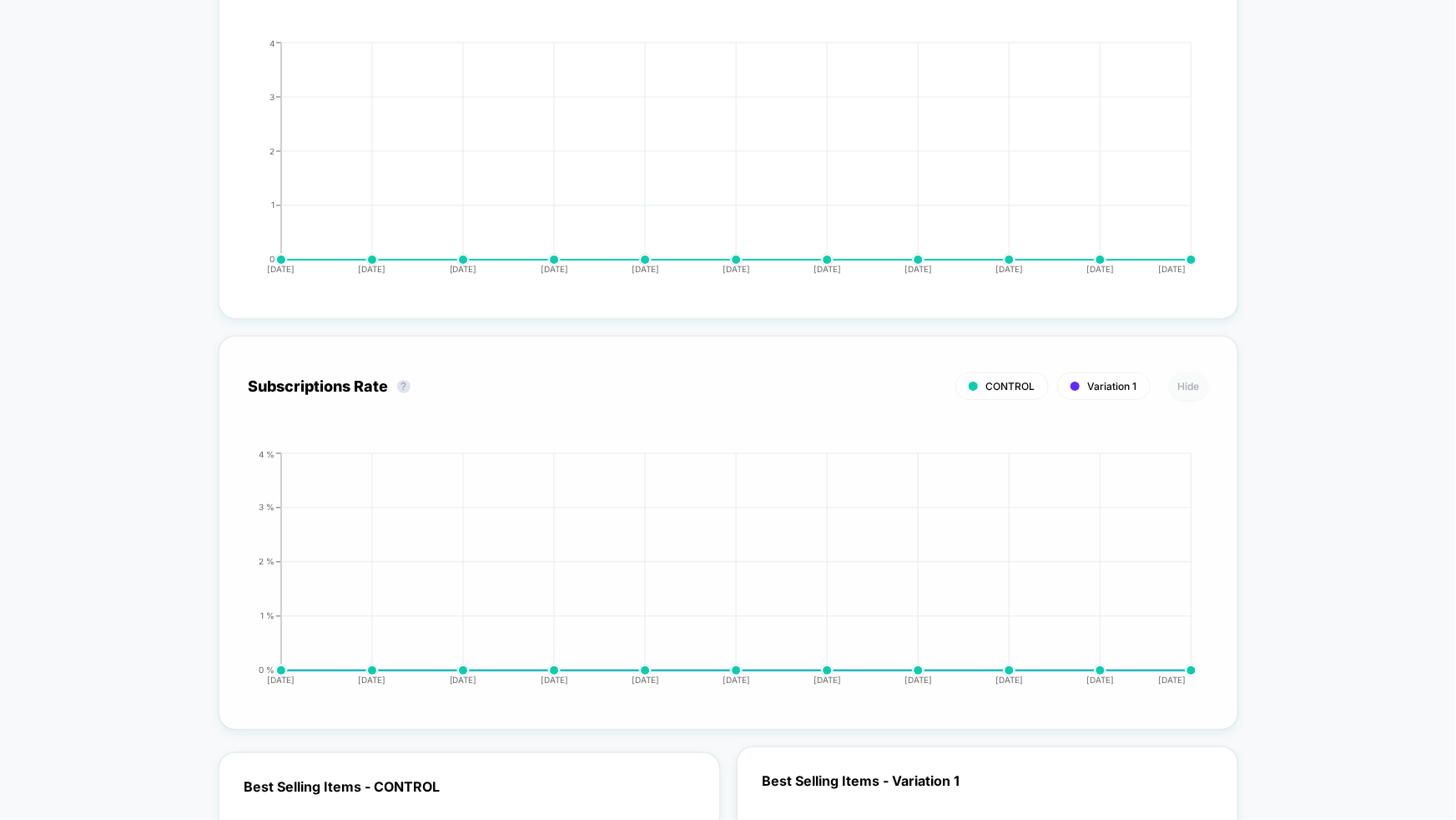
click at [1193, 372] on button "Hide" at bounding box center [1189, 385] width 38 height 28
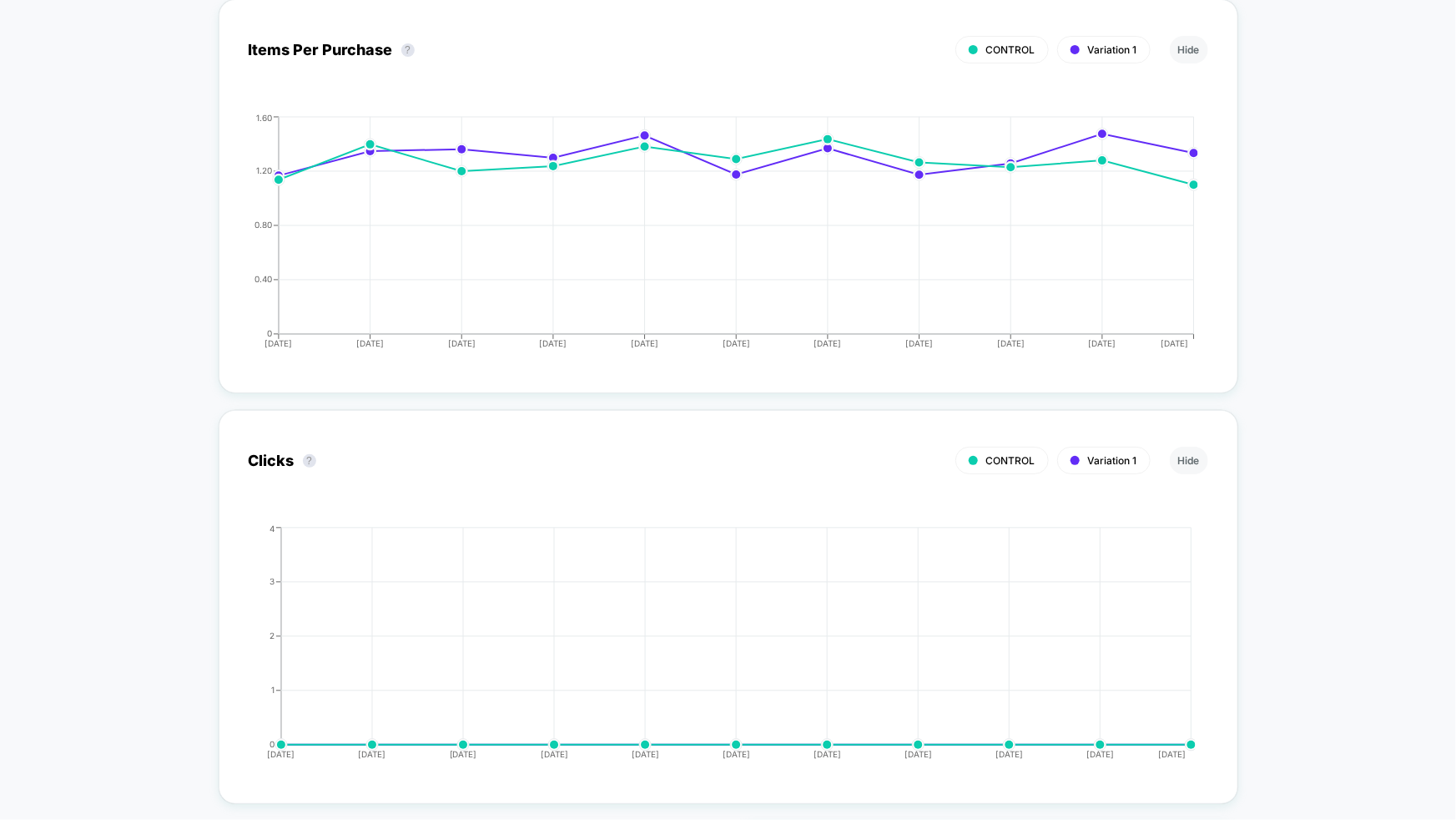
scroll to position [6028, 0]
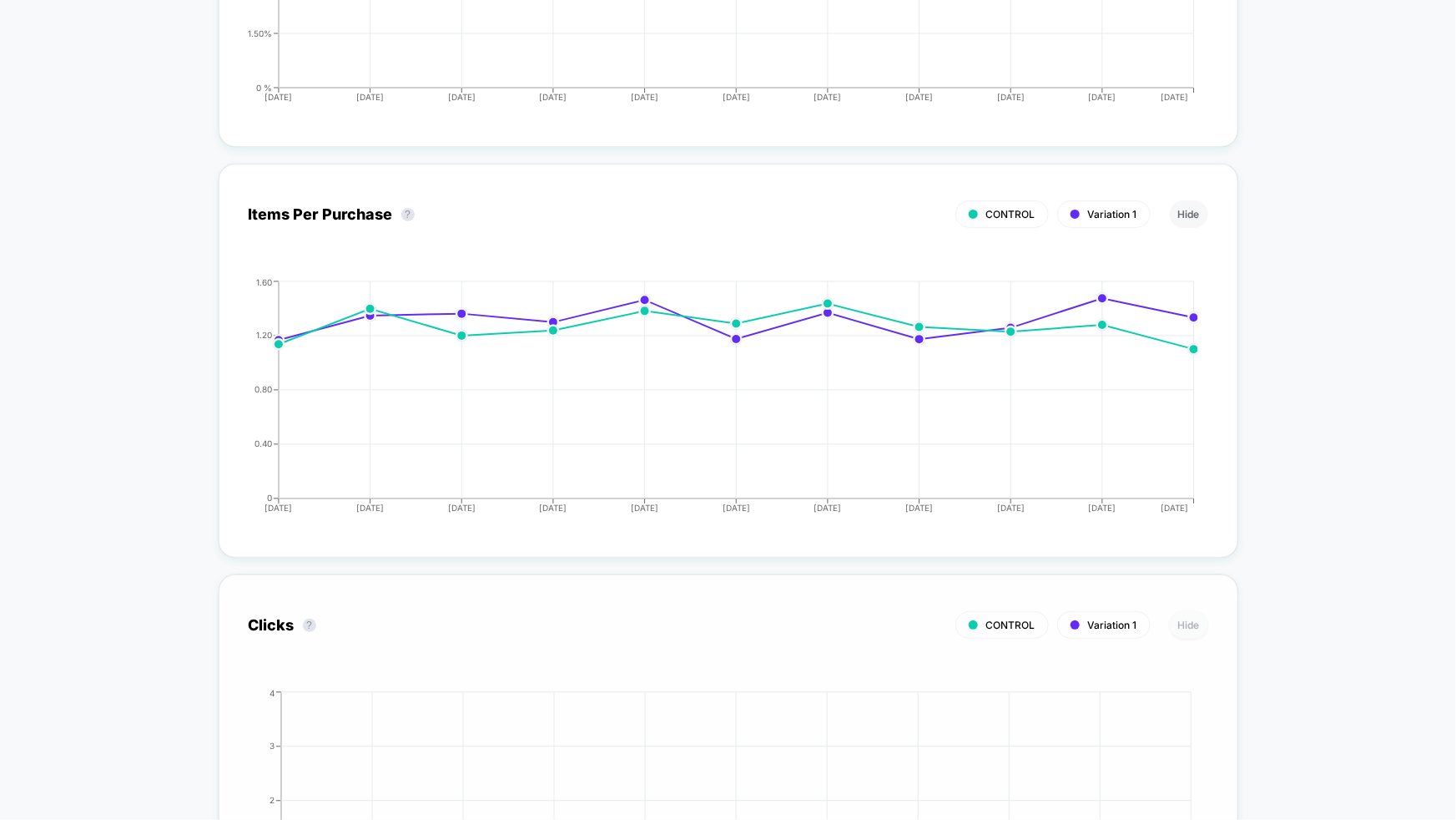
click at [1188, 611] on button "Hide" at bounding box center [1189, 625] width 38 height 28
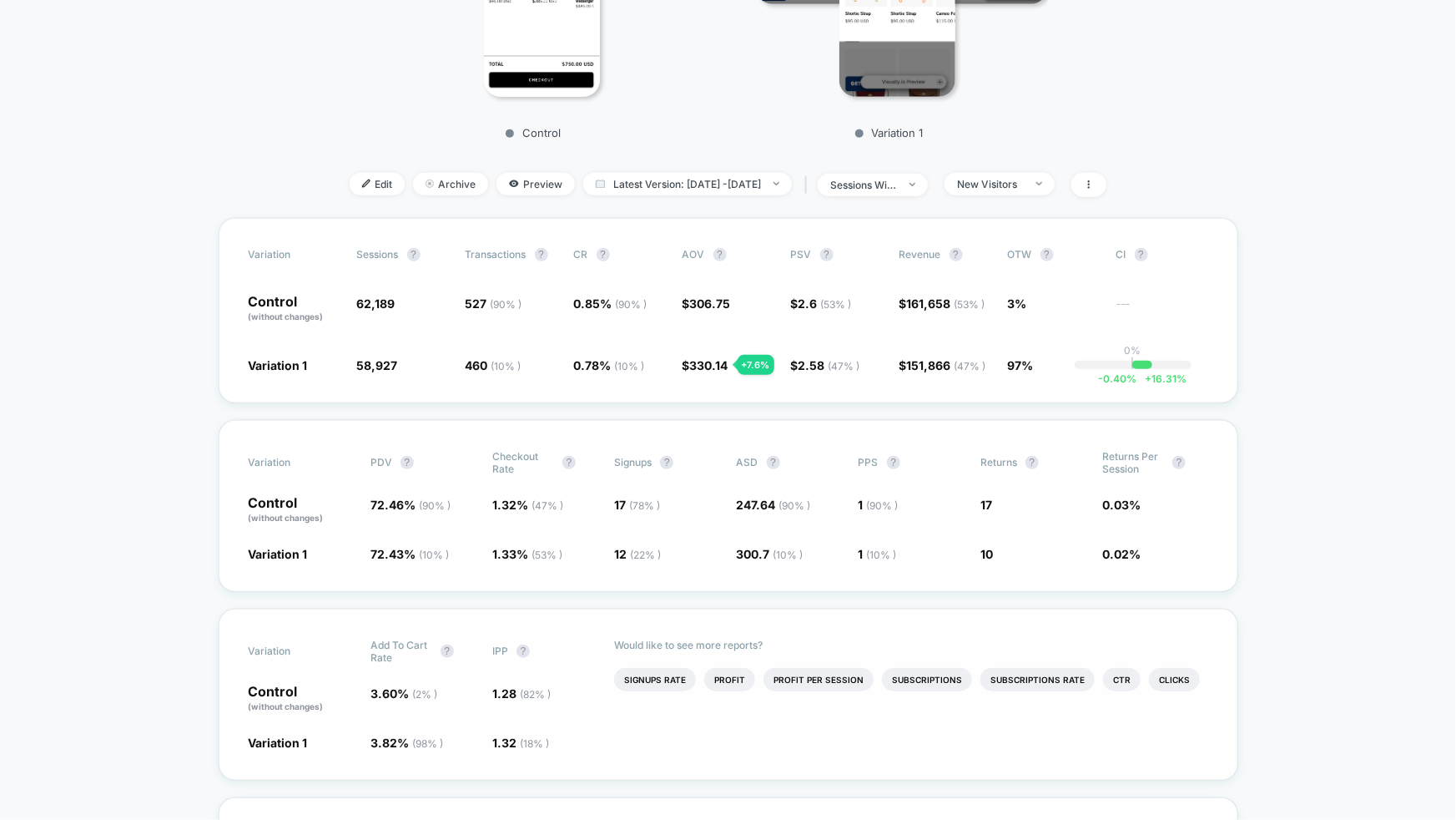
scroll to position [433, 0]
click at [1024, 183] on div "New Visitors" at bounding box center [990, 185] width 66 height 12
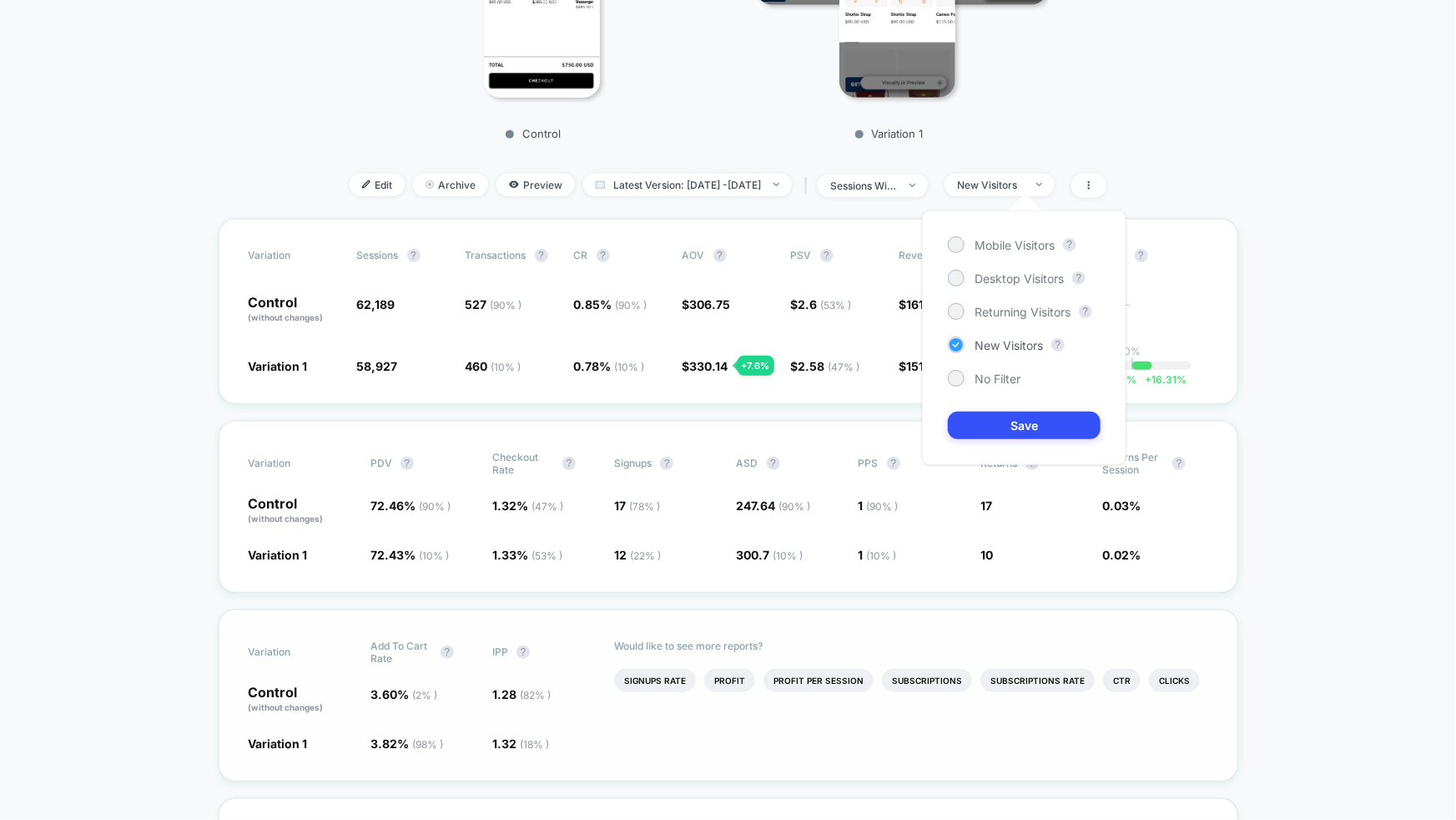
click at [1014, 350] on span "New Visitors" at bounding box center [1008, 345] width 68 height 14
click at [993, 351] on span "New Visitors" at bounding box center [1008, 345] width 68 height 14
click at [1021, 432] on button "Save" at bounding box center [1024, 425] width 153 height 28
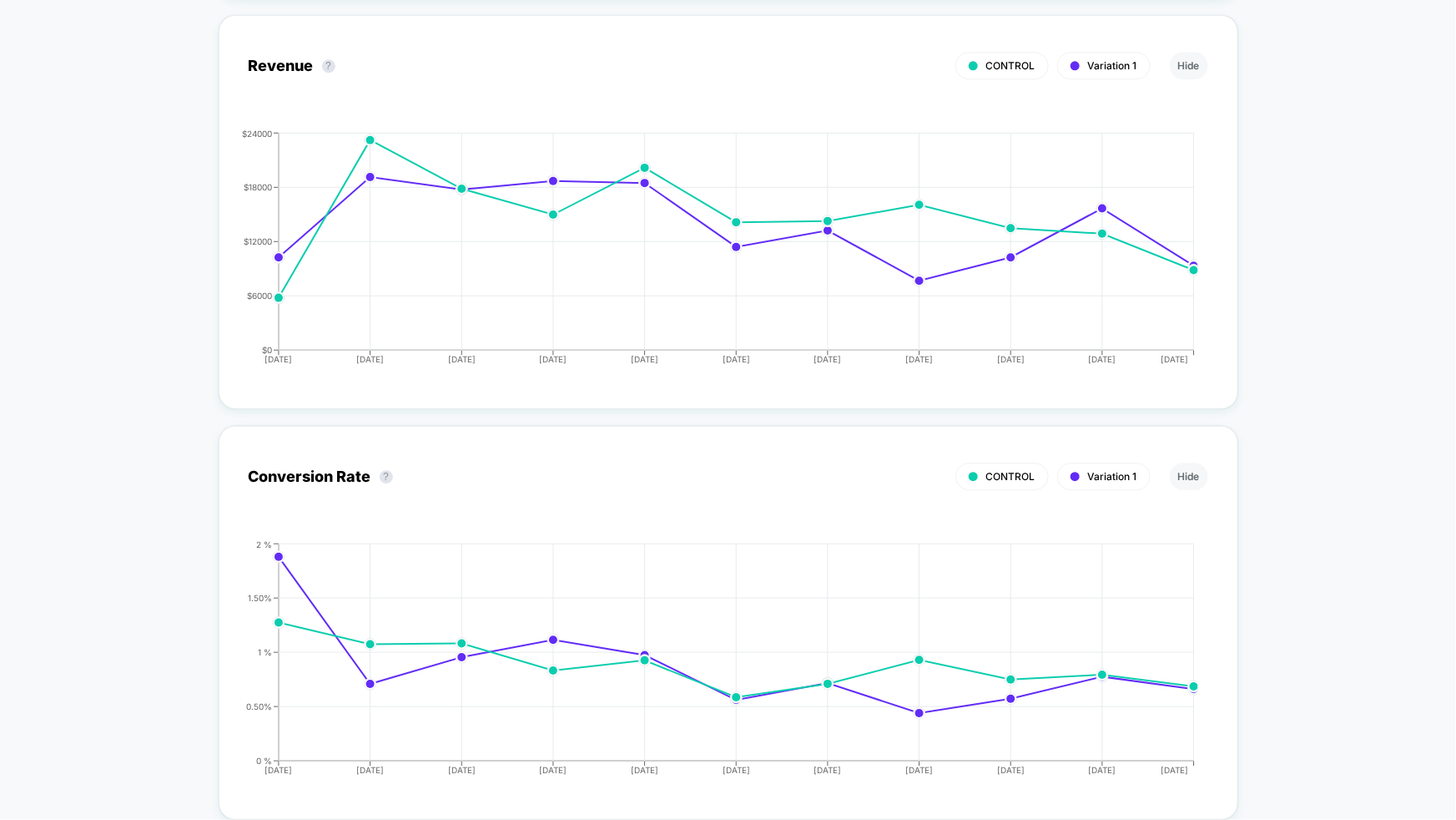
scroll to position [120, 0]
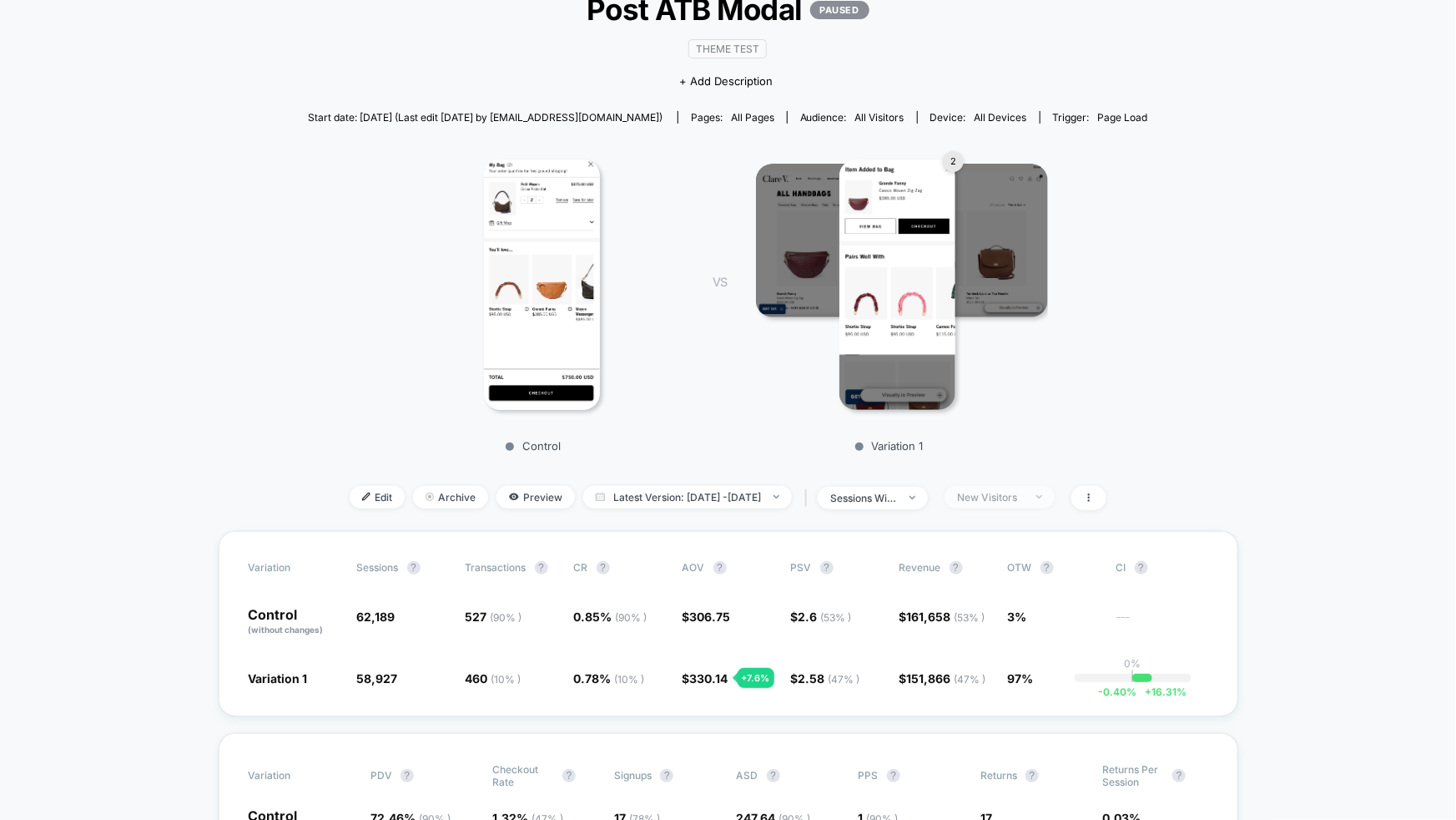
click at [999, 494] on div "New Visitors" at bounding box center [990, 497] width 66 height 12
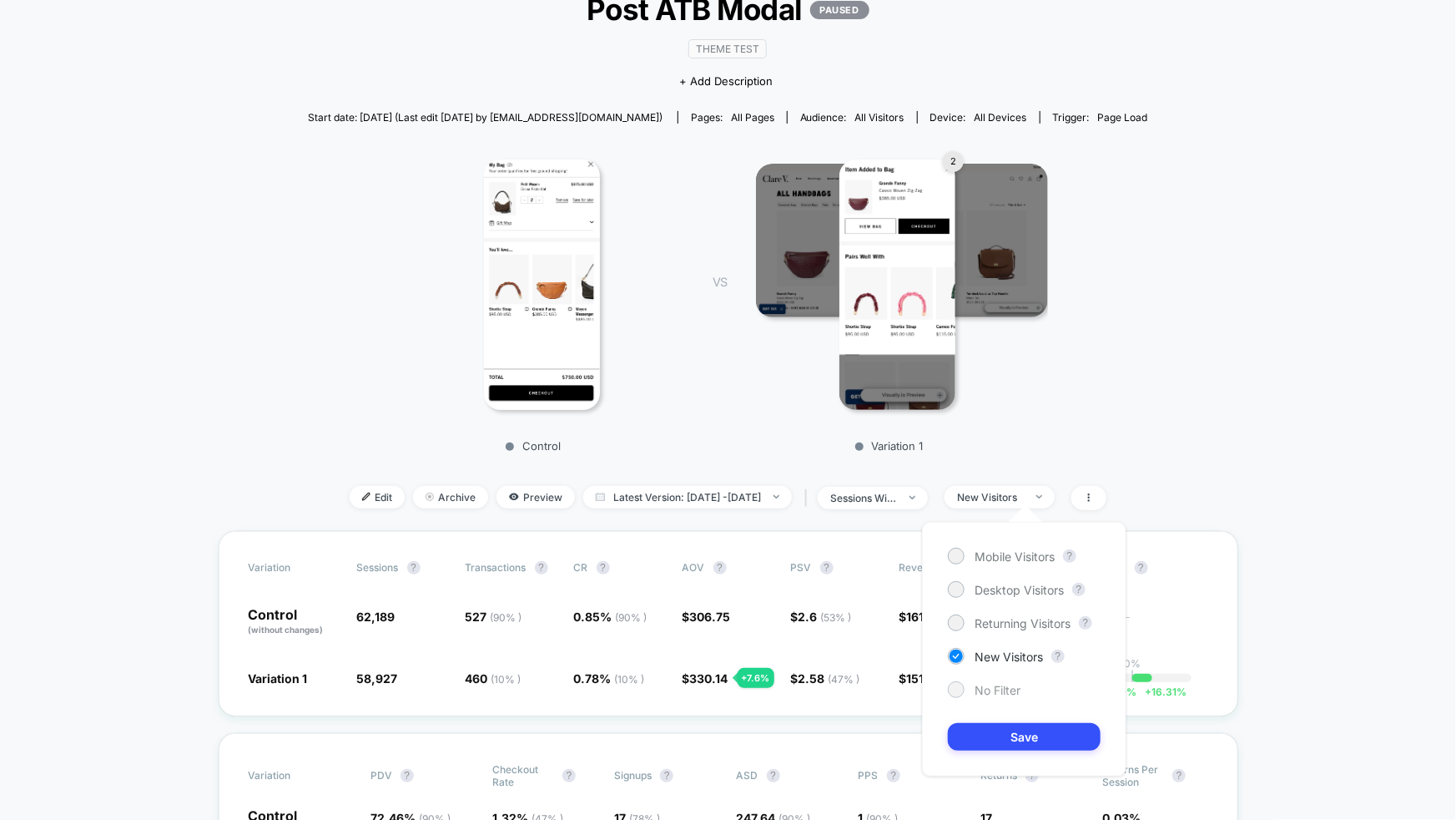
click at [1005, 692] on span "No Filter" at bounding box center [998, 689] width 46 height 14
click at [1030, 740] on button "Save" at bounding box center [1024, 736] width 153 height 28
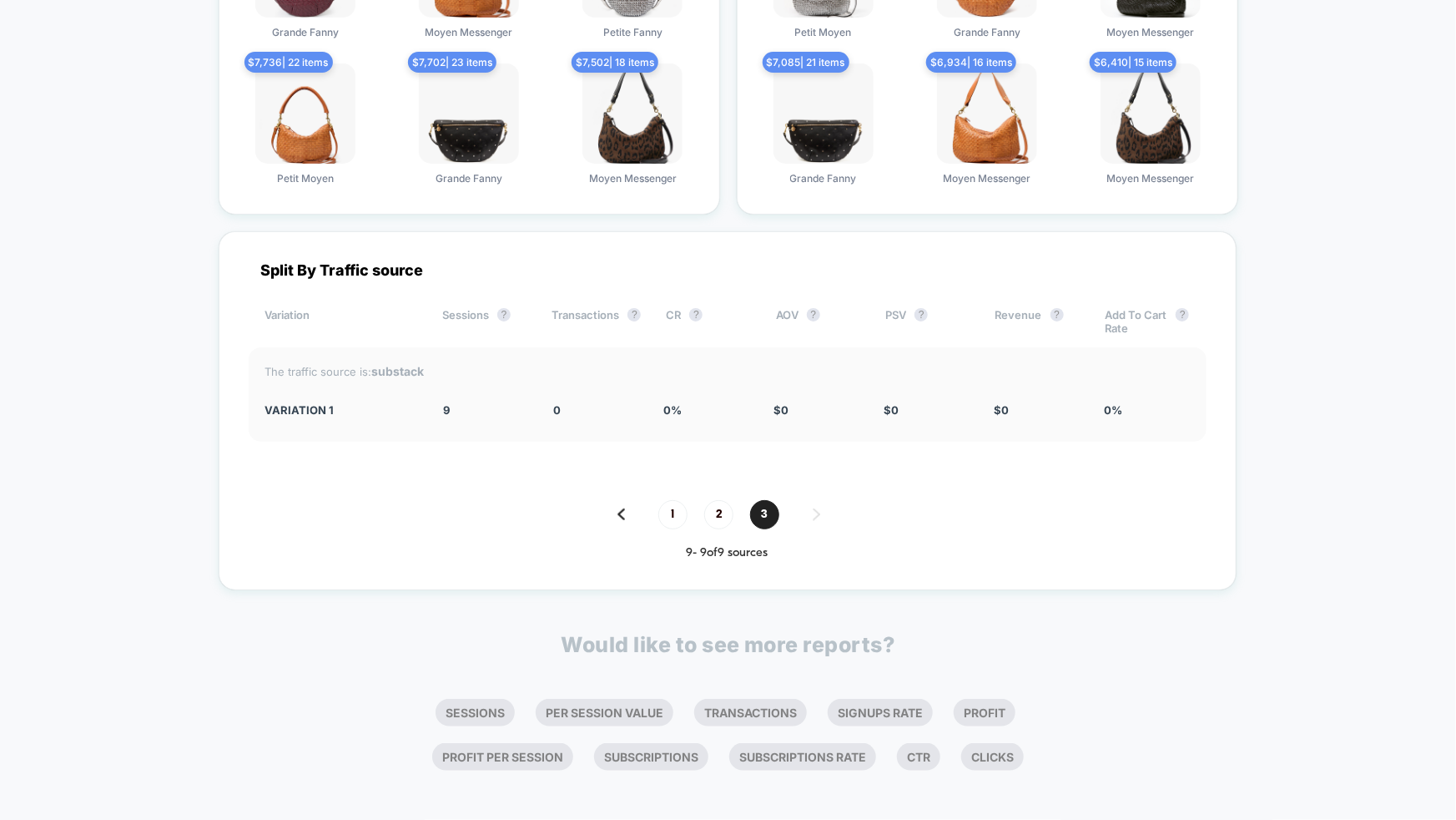
scroll to position [6912, 0]
click at [675, 502] on span "1" at bounding box center [673, 513] width 29 height 29
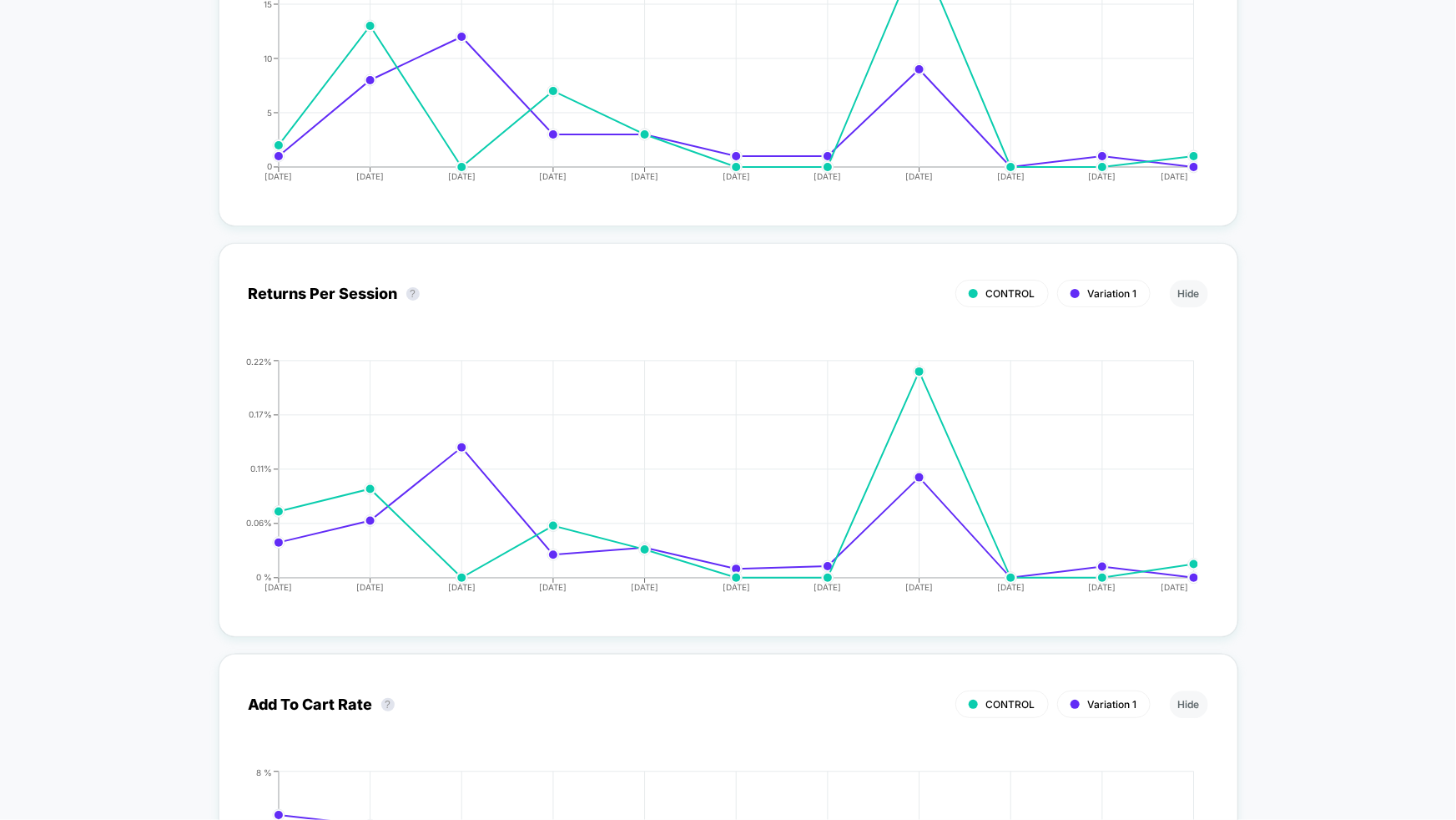
scroll to position [5117, 0]
click at [1201, 288] on button "Hide" at bounding box center [1189, 290] width 38 height 28
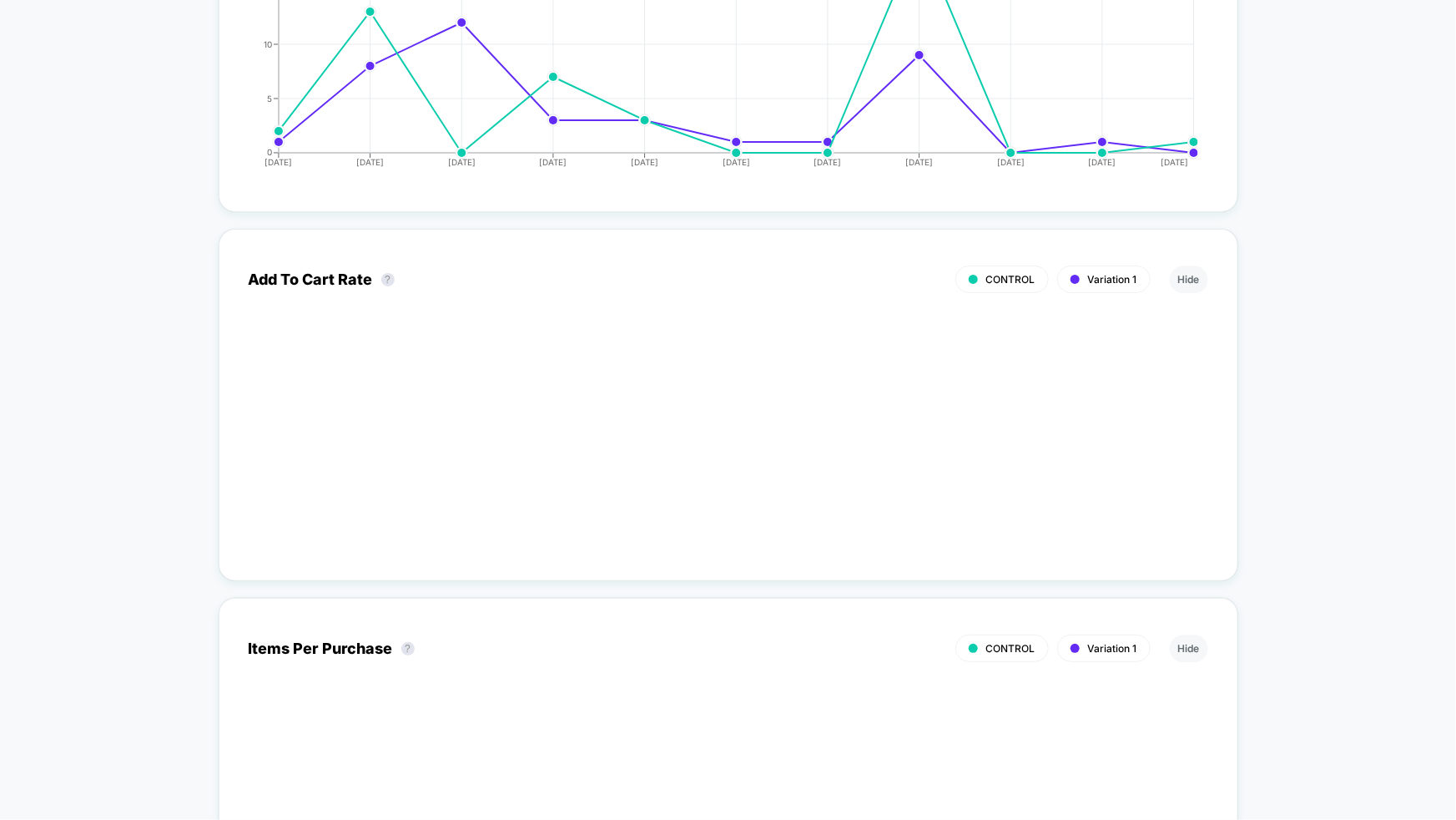
scroll to position [5107, 0]
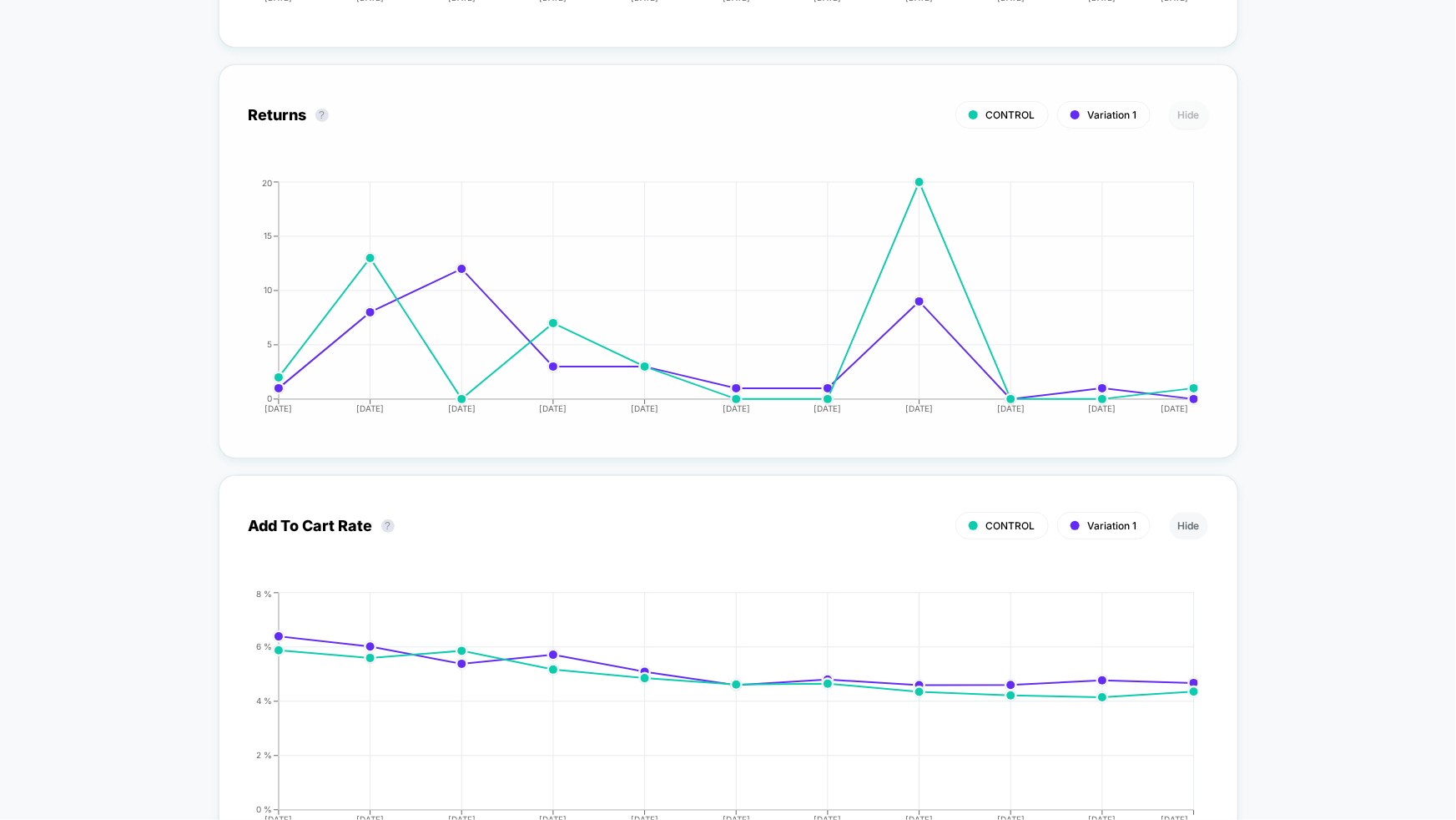
click at [1190, 112] on button "Hide" at bounding box center [1189, 114] width 38 height 28
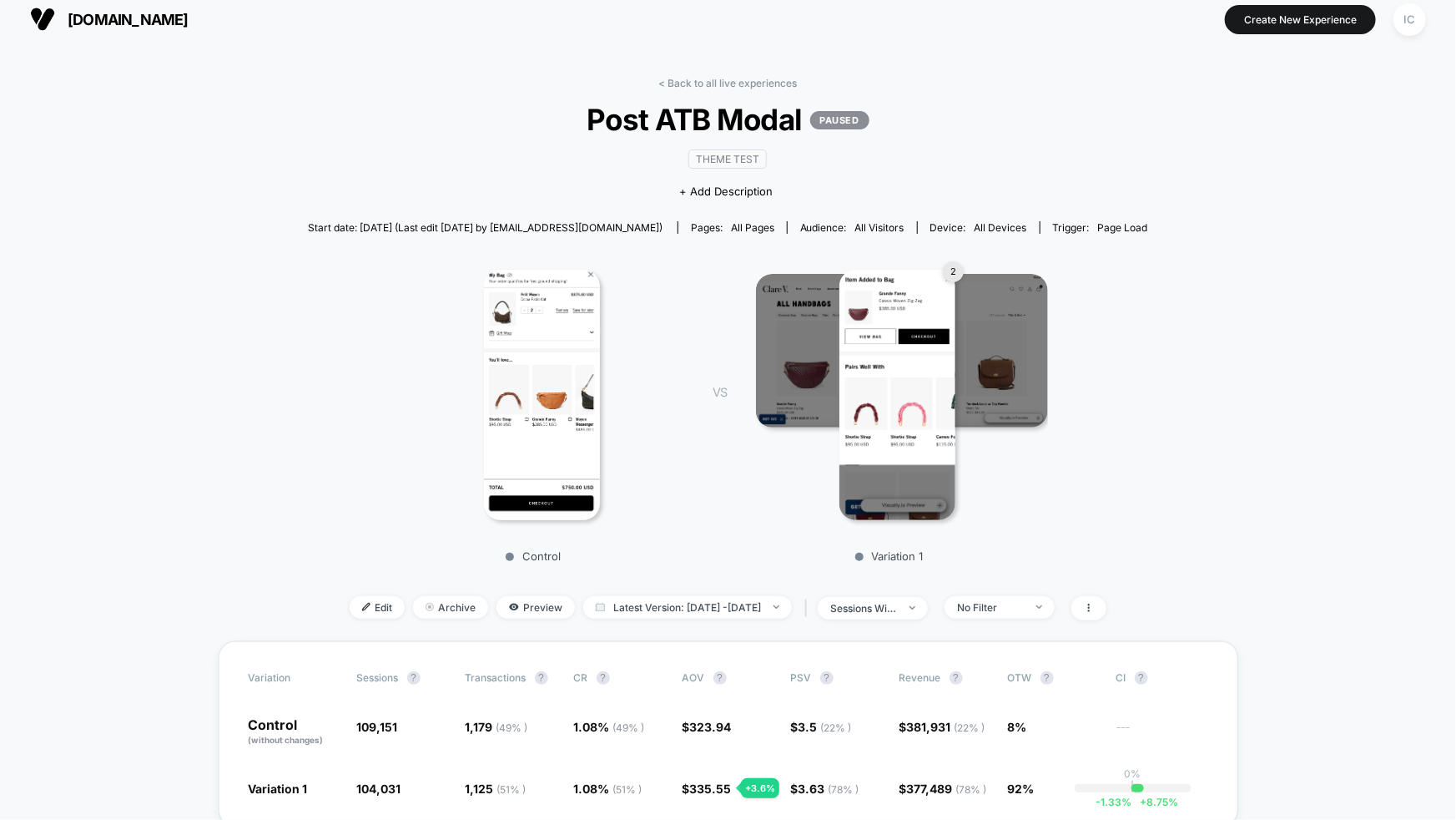
scroll to position [0, 0]
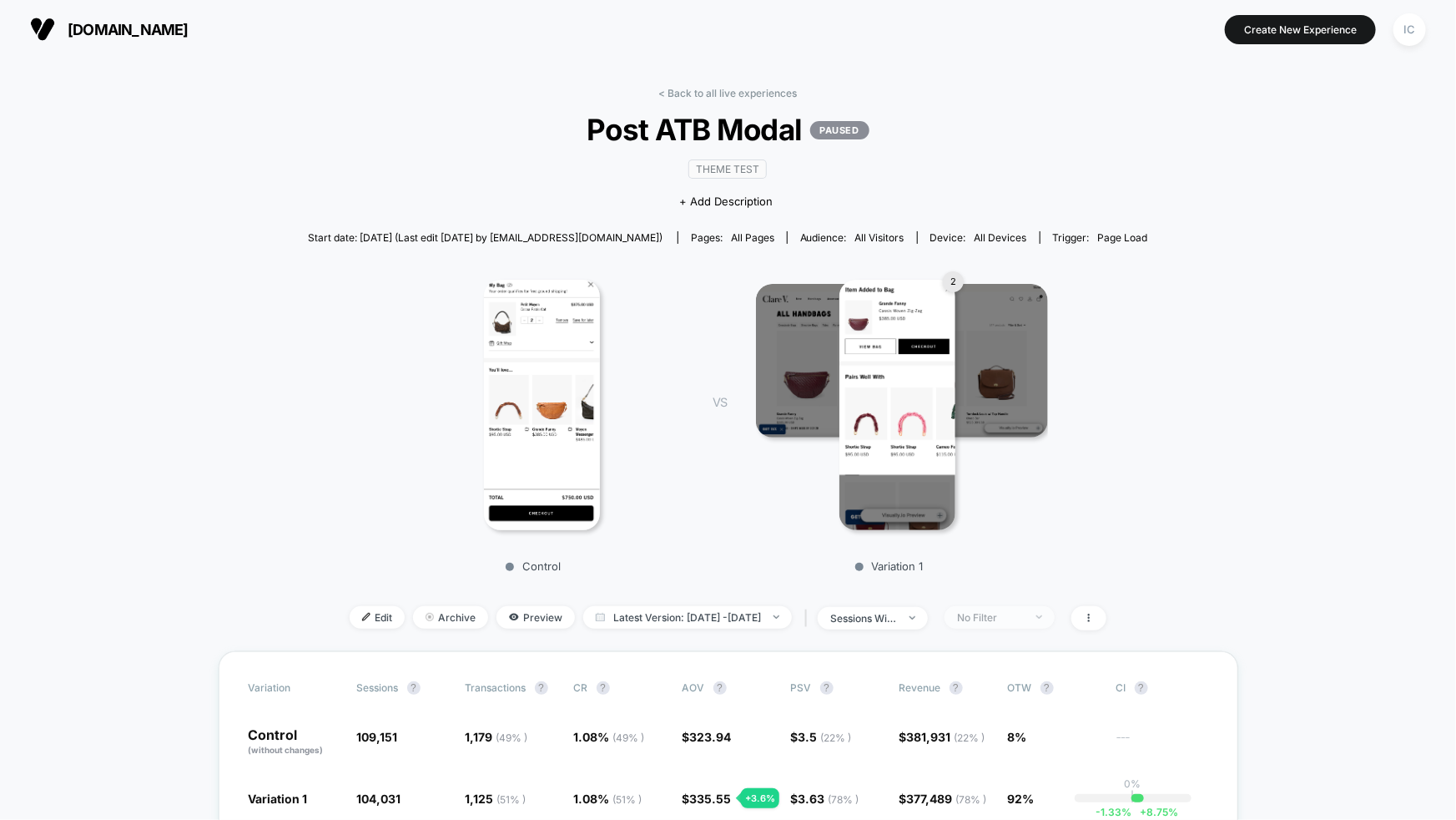
click at [1023, 623] on span "No Filter" at bounding box center [999, 616] width 111 height 22
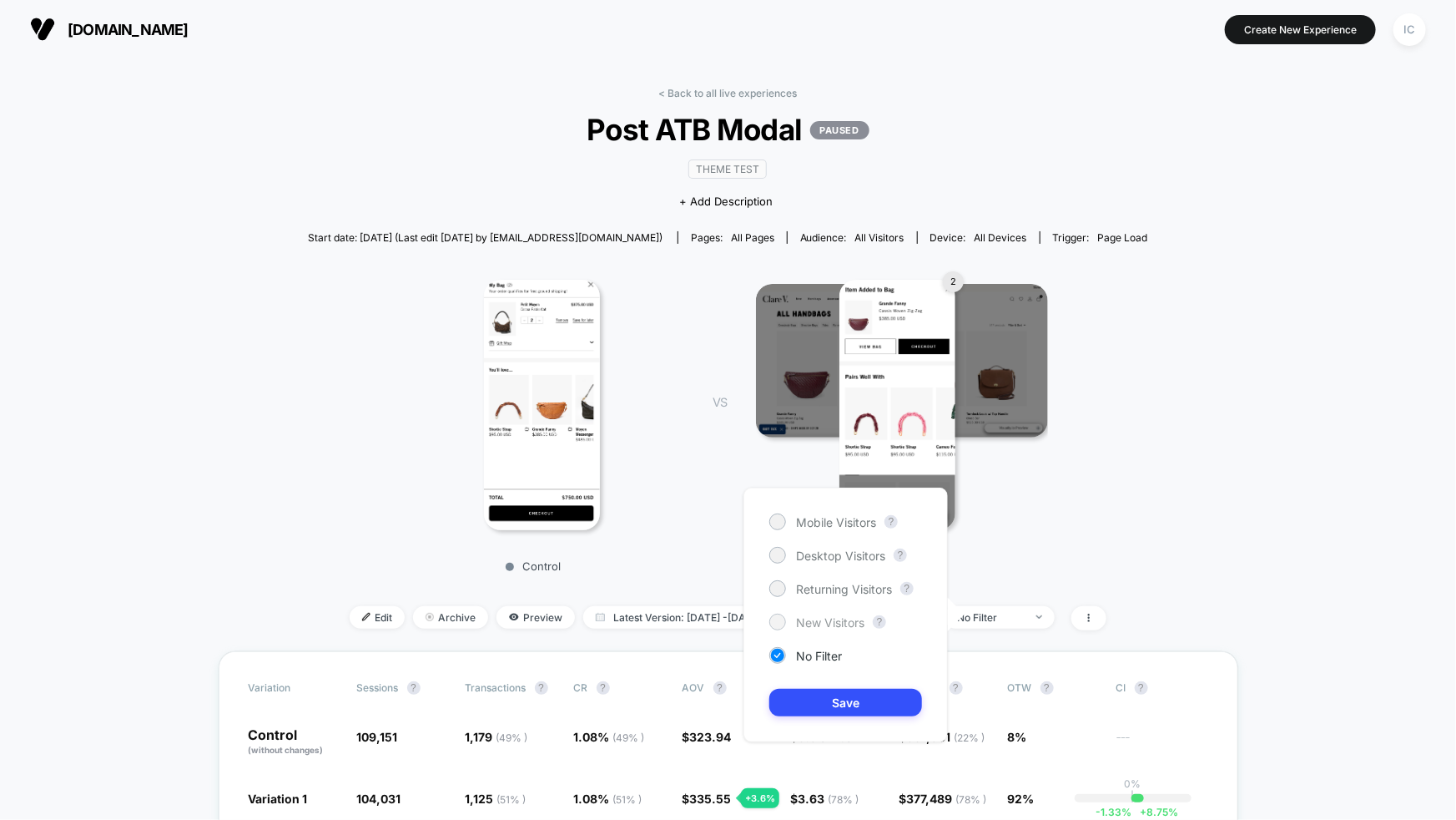
click at [842, 618] on span "New Visitors" at bounding box center [829, 622] width 68 height 14
click at [846, 700] on button "Save" at bounding box center [846, 702] width 153 height 28
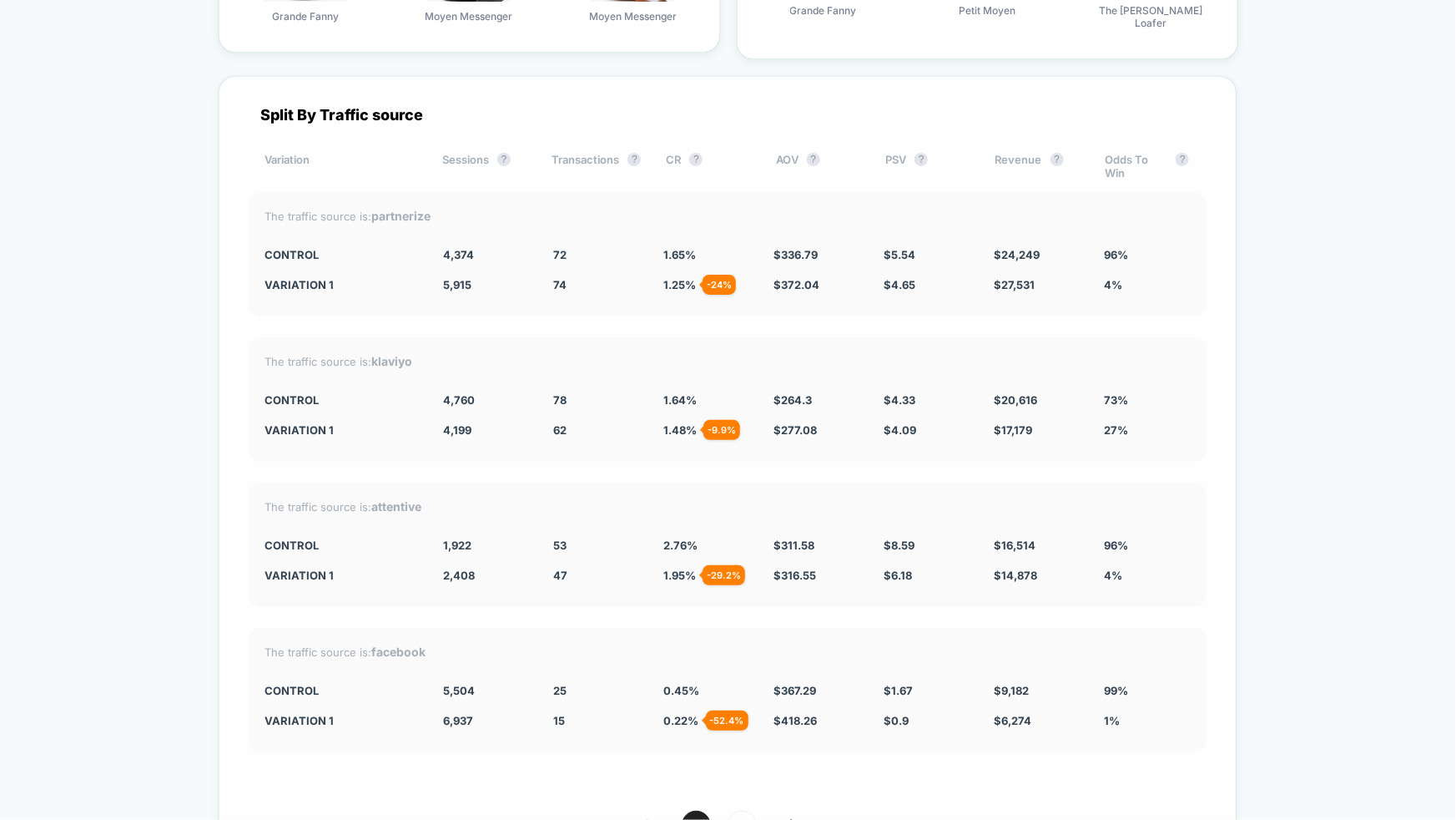
scroll to position [6269, 0]
click at [745, 812] on span "2" at bounding box center [742, 827] width 29 height 29
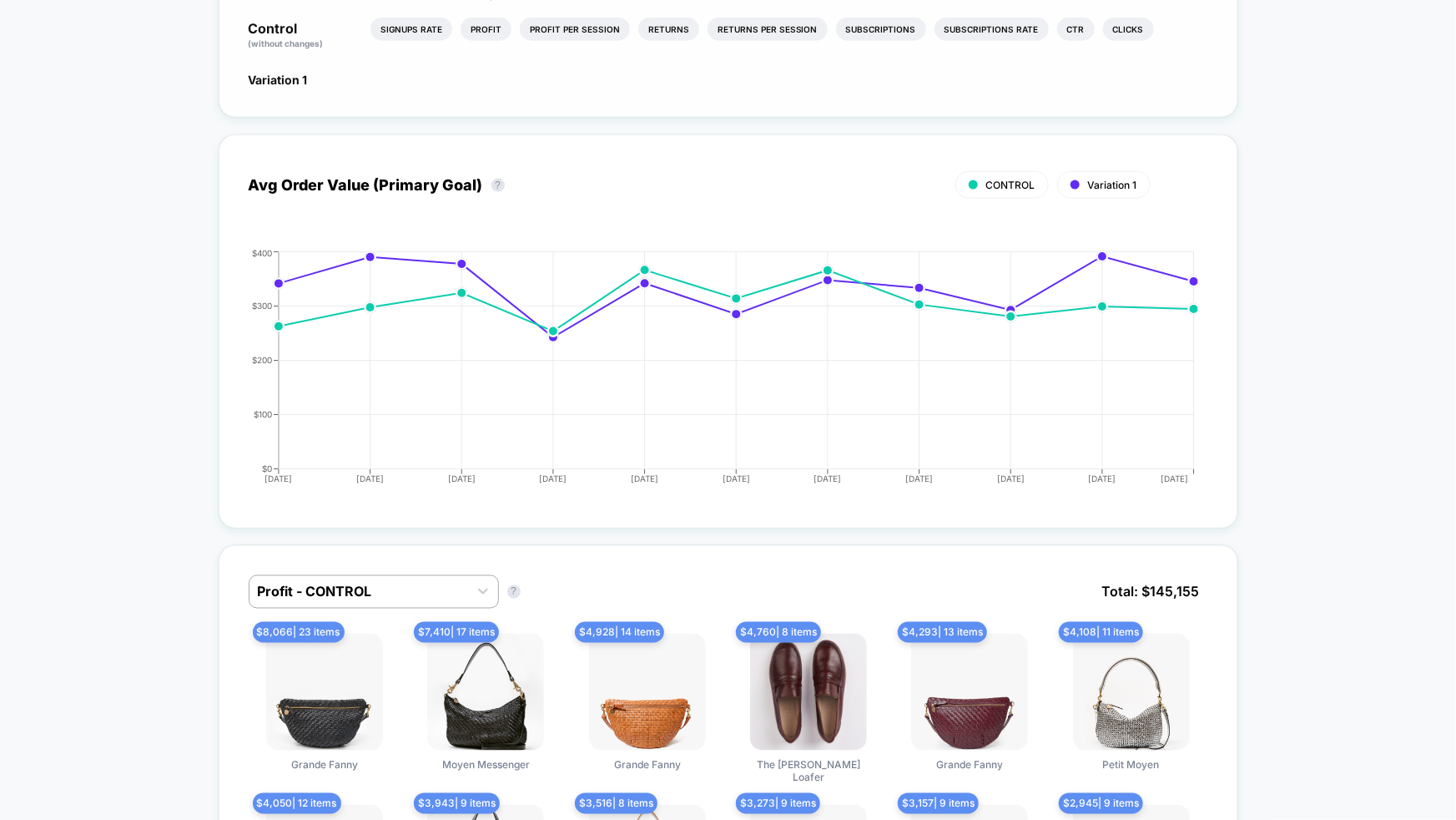
scroll to position [0, 0]
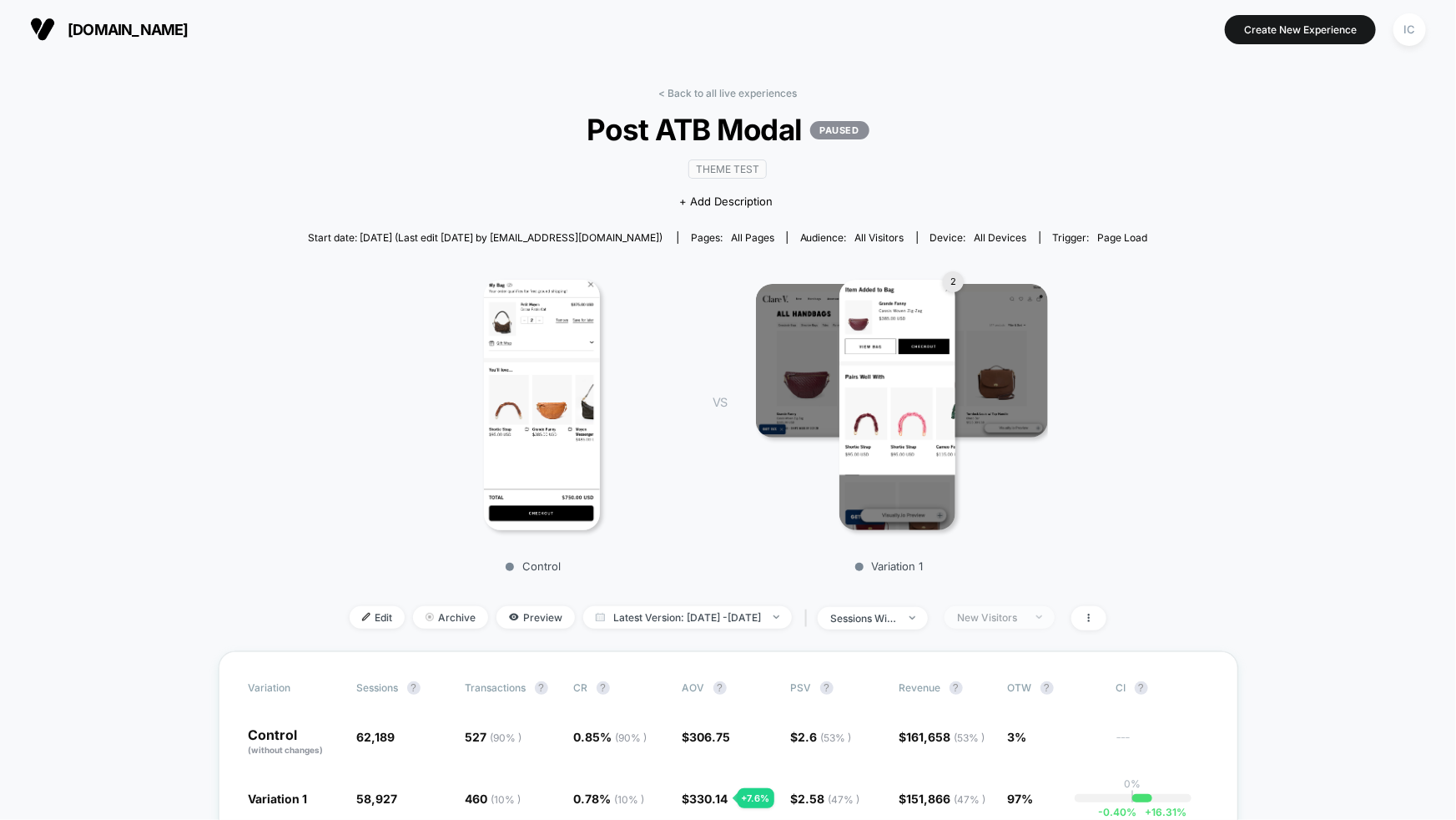
click at [1054, 621] on span "New Visitors" at bounding box center [999, 616] width 111 height 22
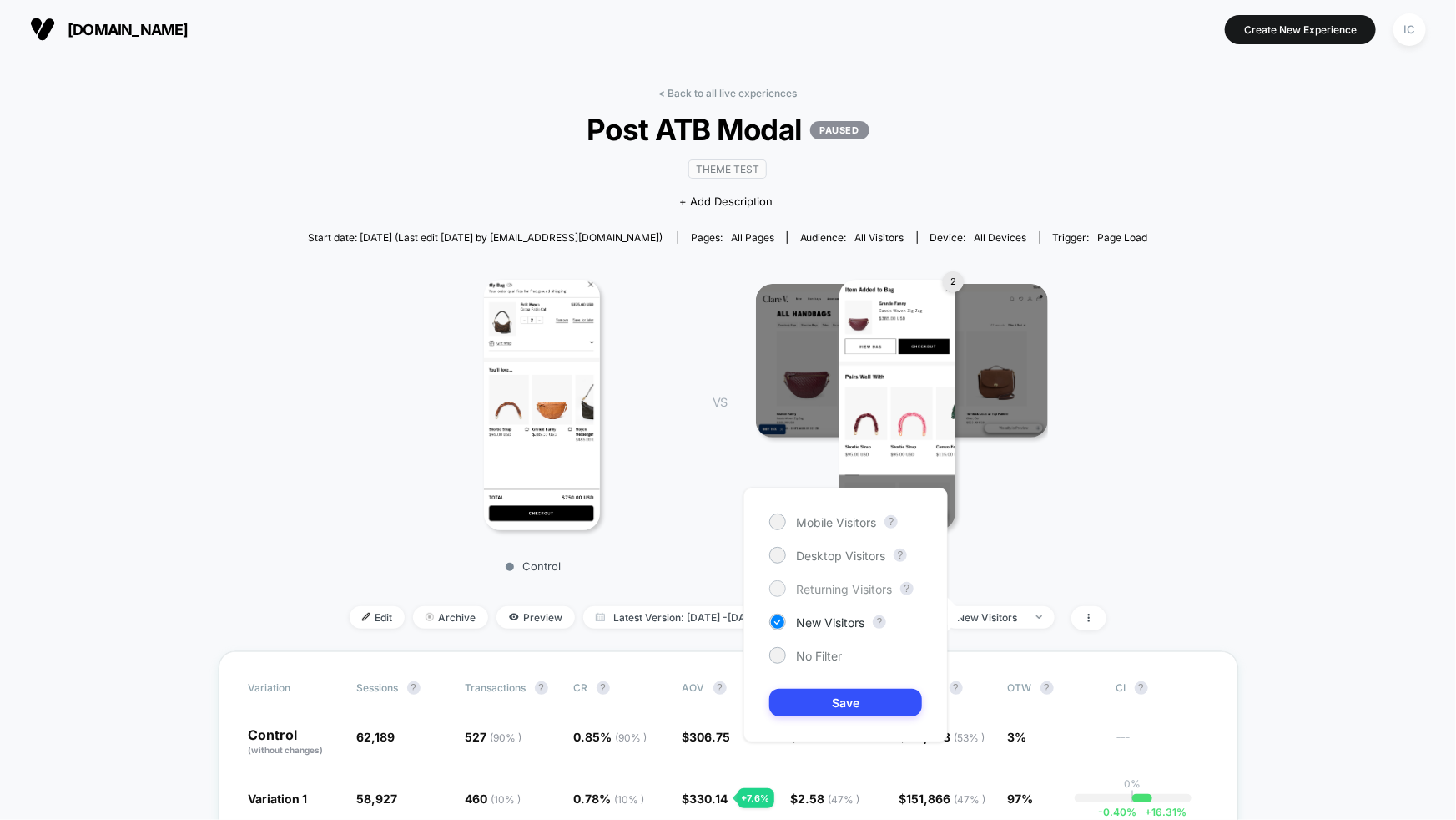
click at [845, 593] on span "Returning Visitors" at bounding box center [844, 588] width 96 height 14
click at [860, 707] on button "Save" at bounding box center [846, 702] width 153 height 28
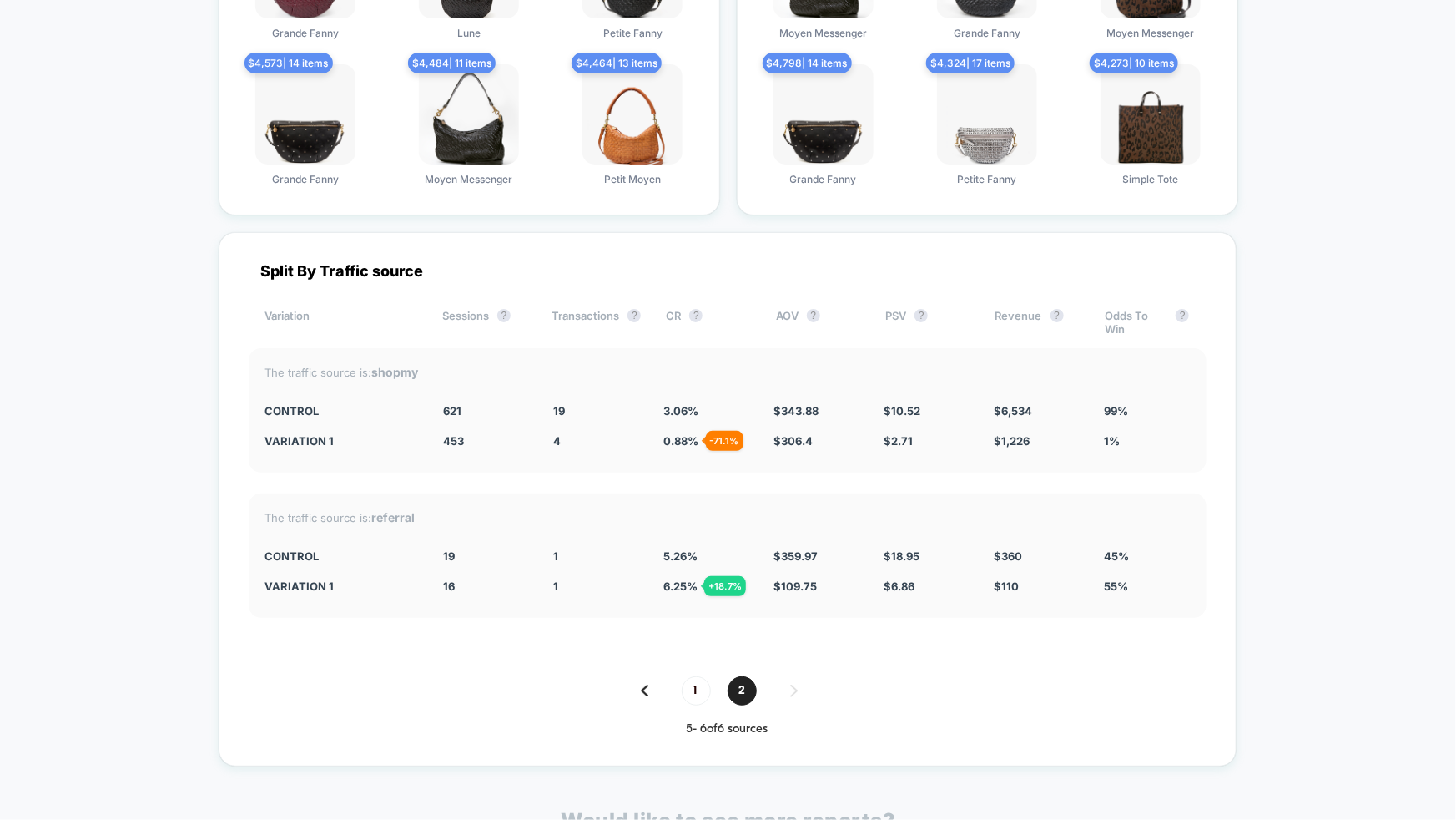
scroll to position [6096, 0]
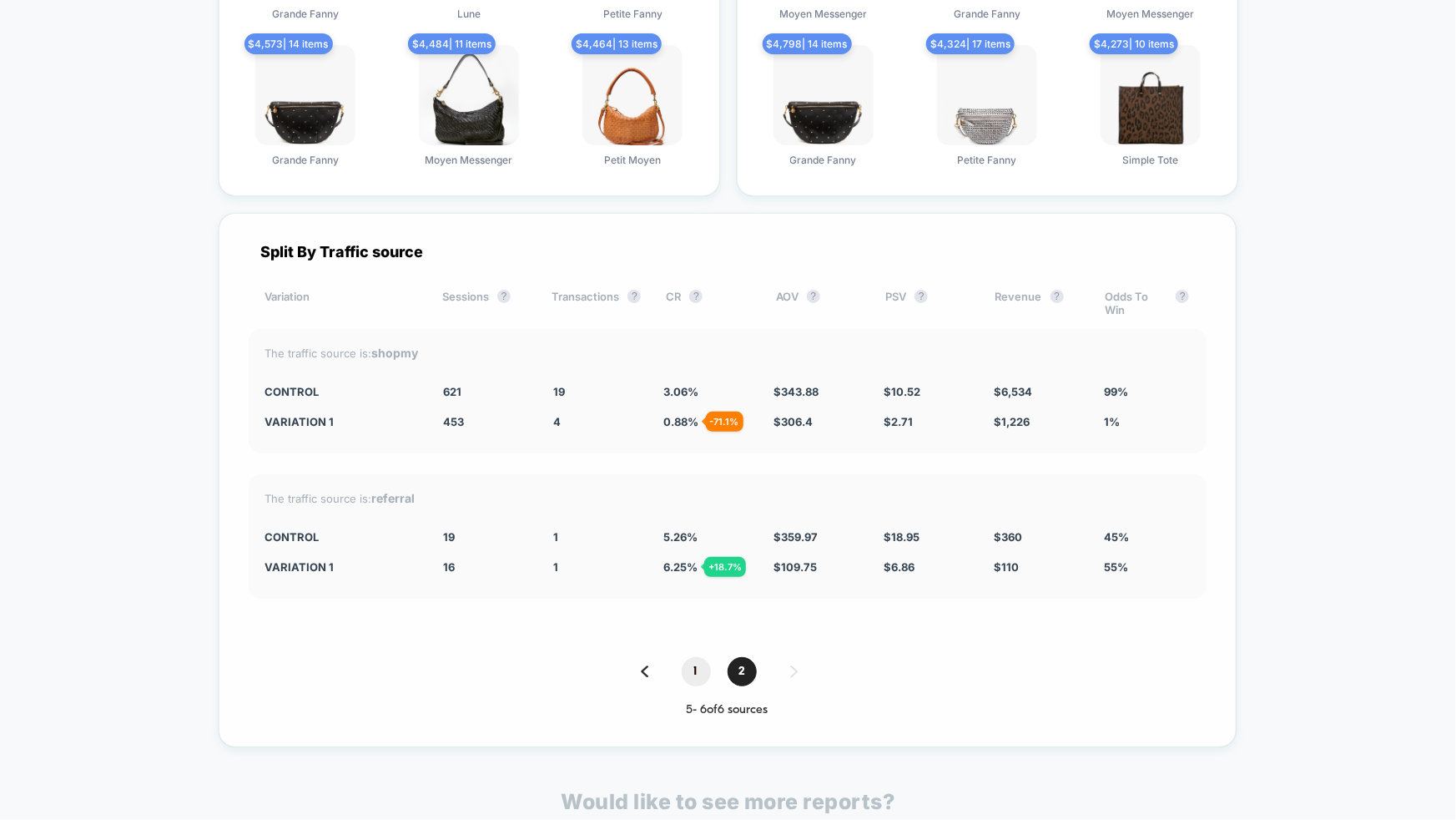
click at [690, 662] on span "1" at bounding box center [696, 671] width 29 height 29
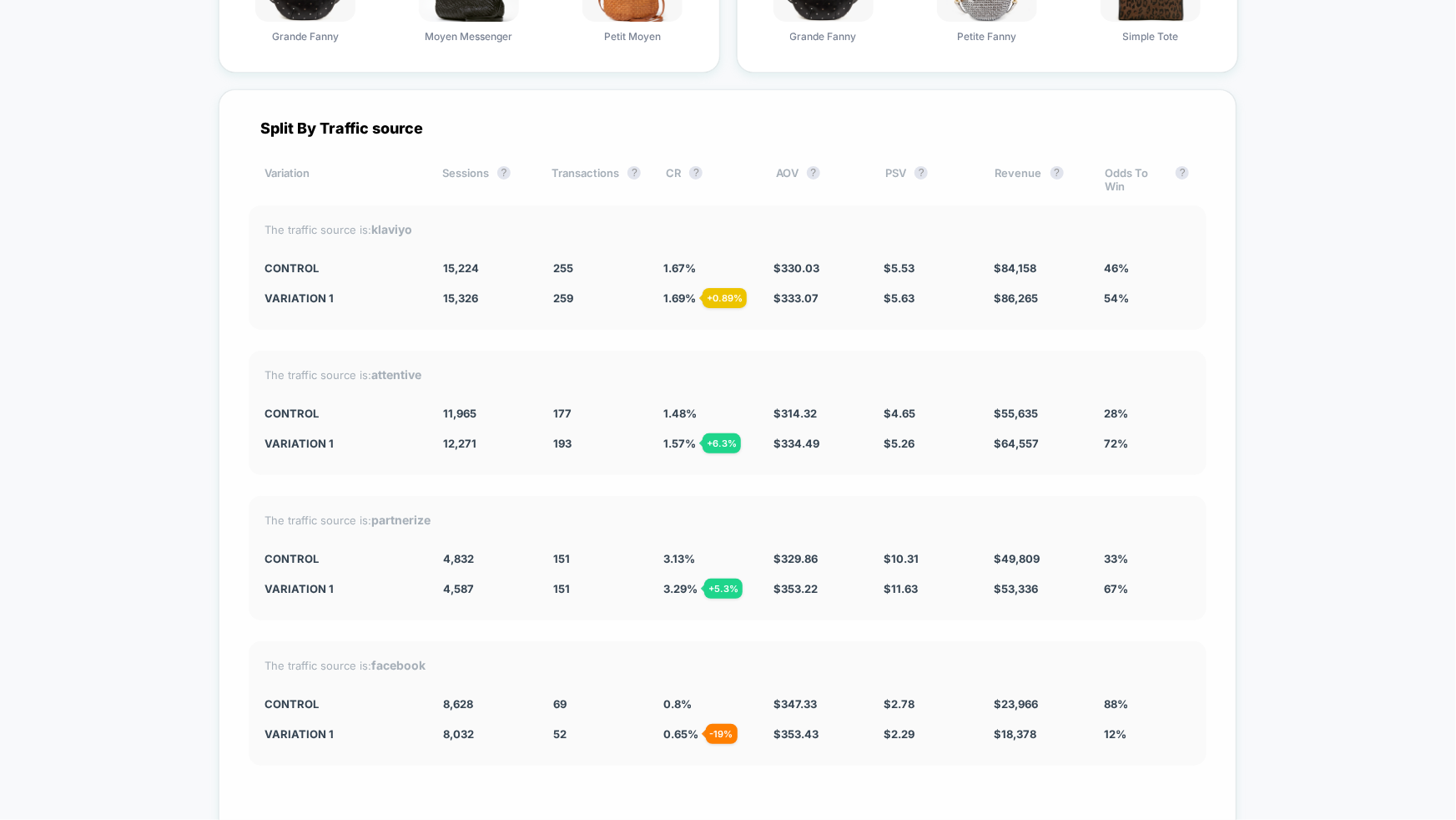
scroll to position [6250, 0]
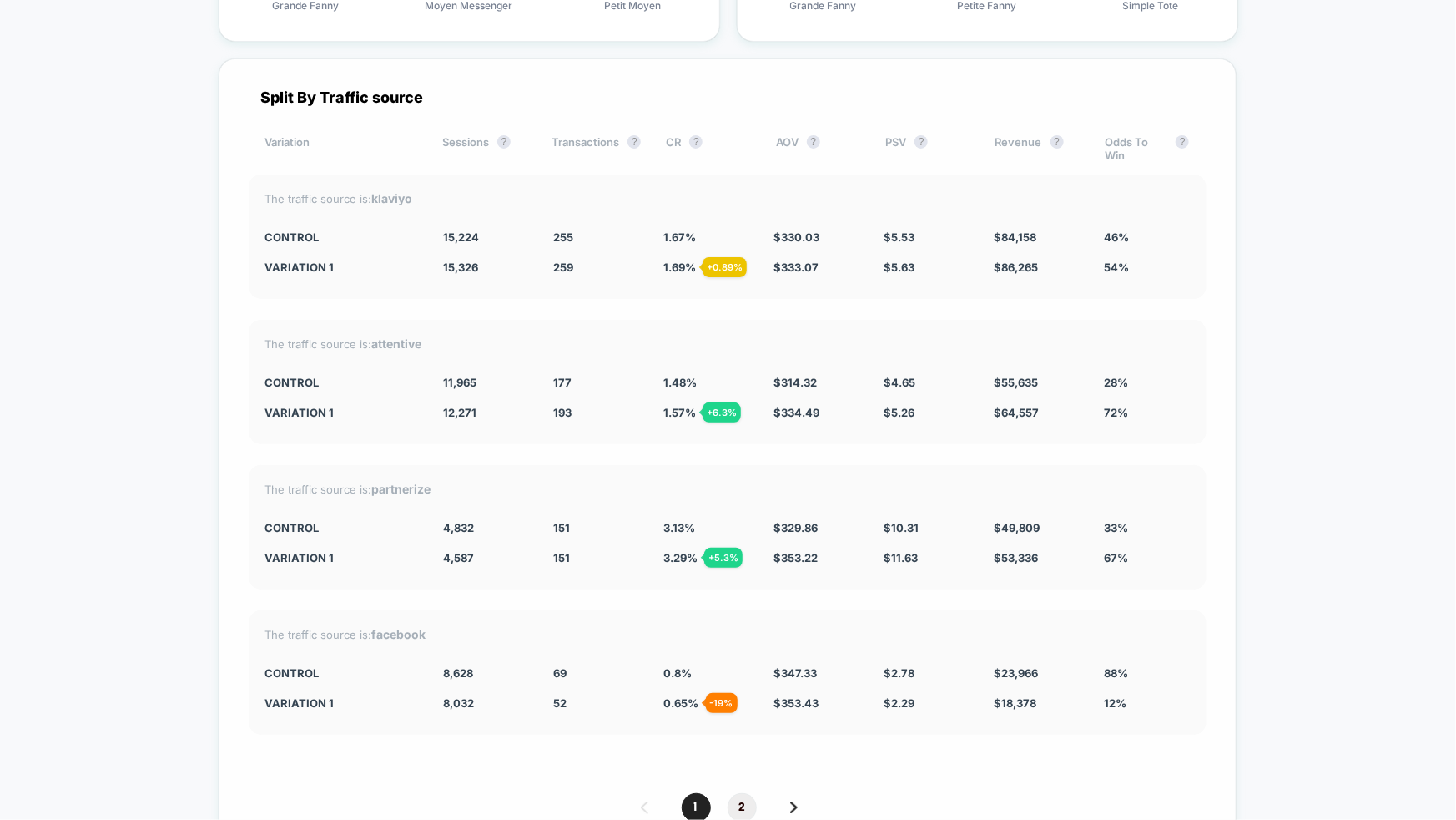
click at [731, 800] on span "2" at bounding box center [742, 808] width 29 height 29
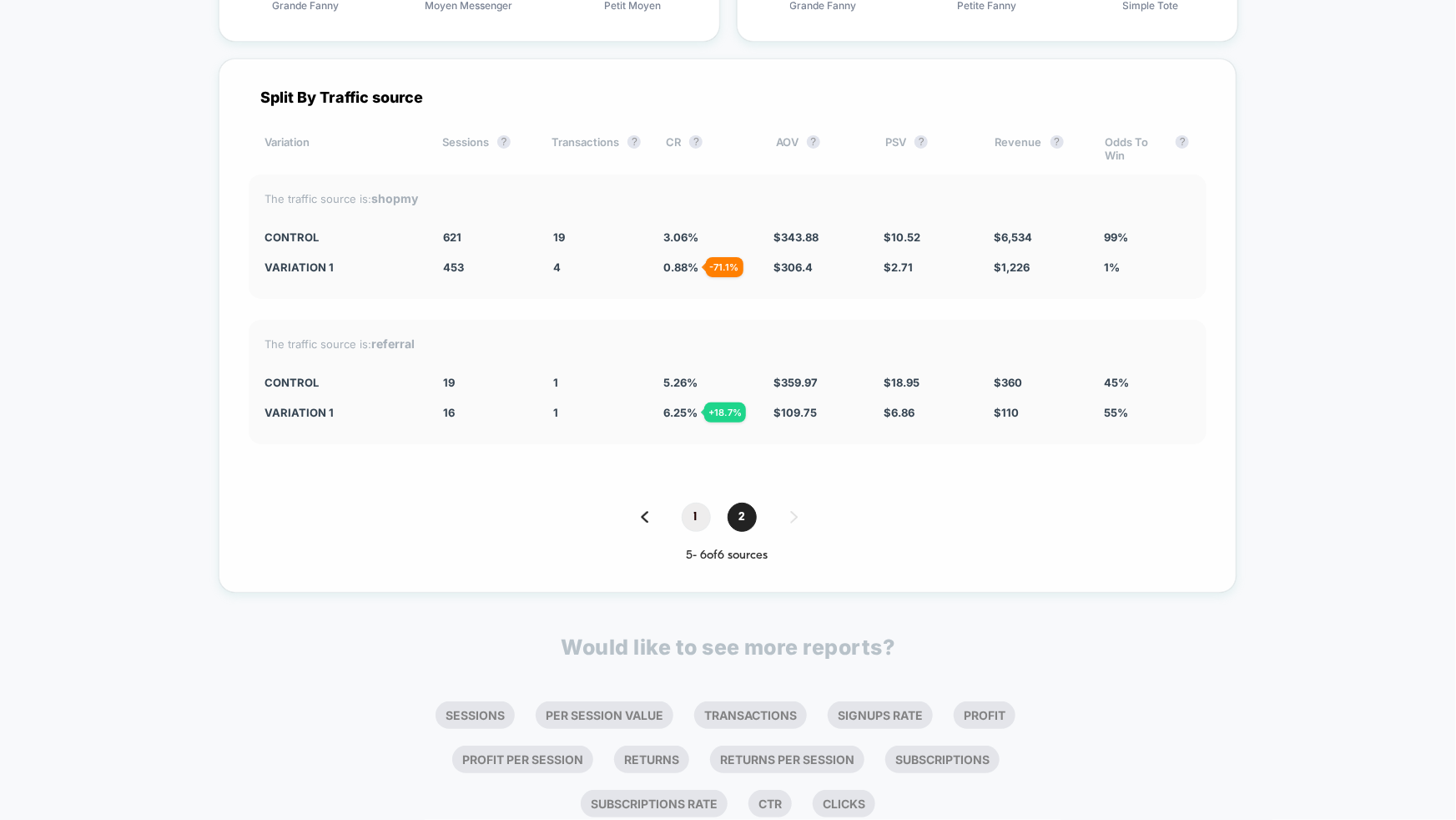
click at [687, 516] on span "1" at bounding box center [696, 517] width 29 height 29
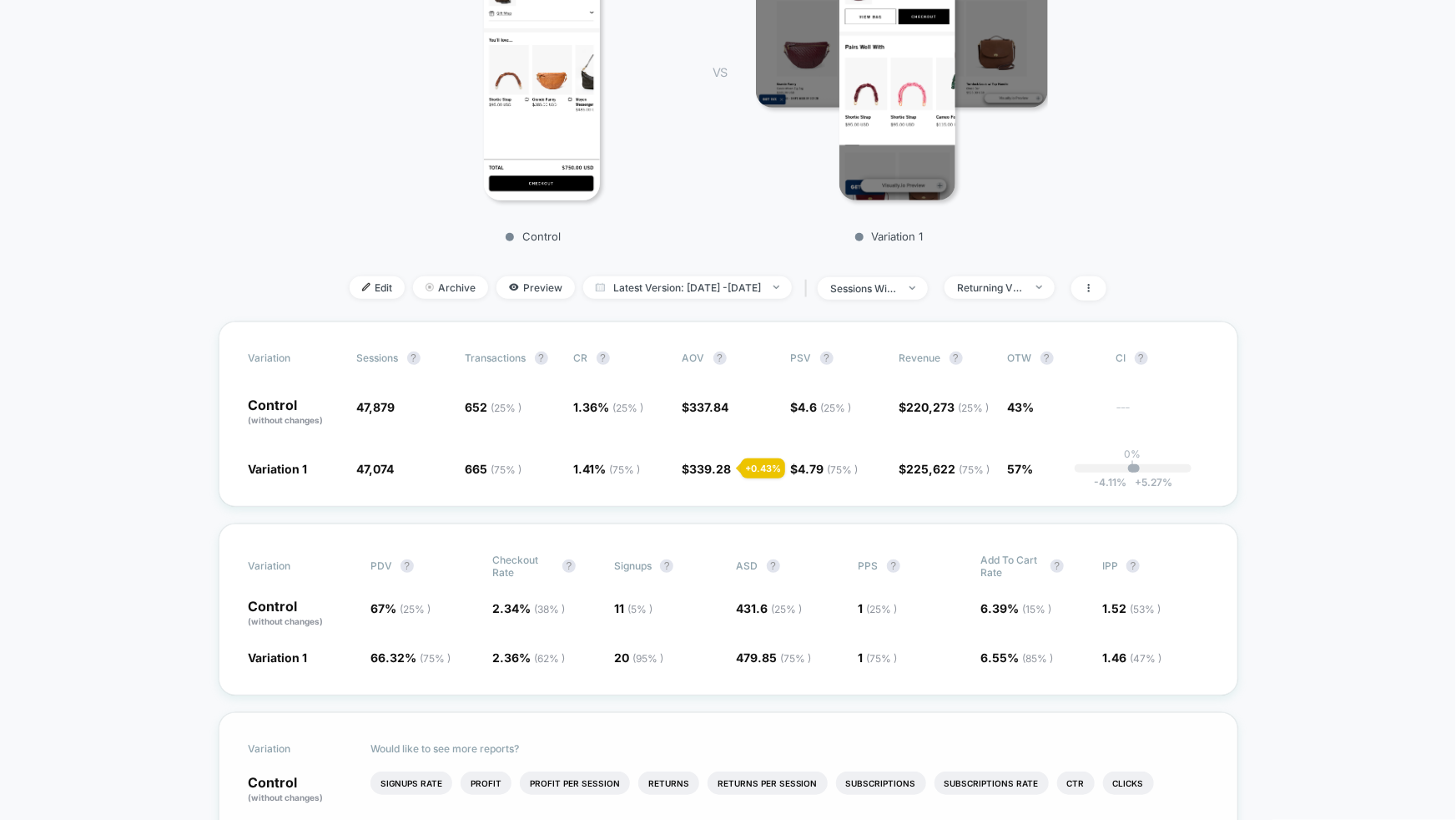
scroll to position [402, 0]
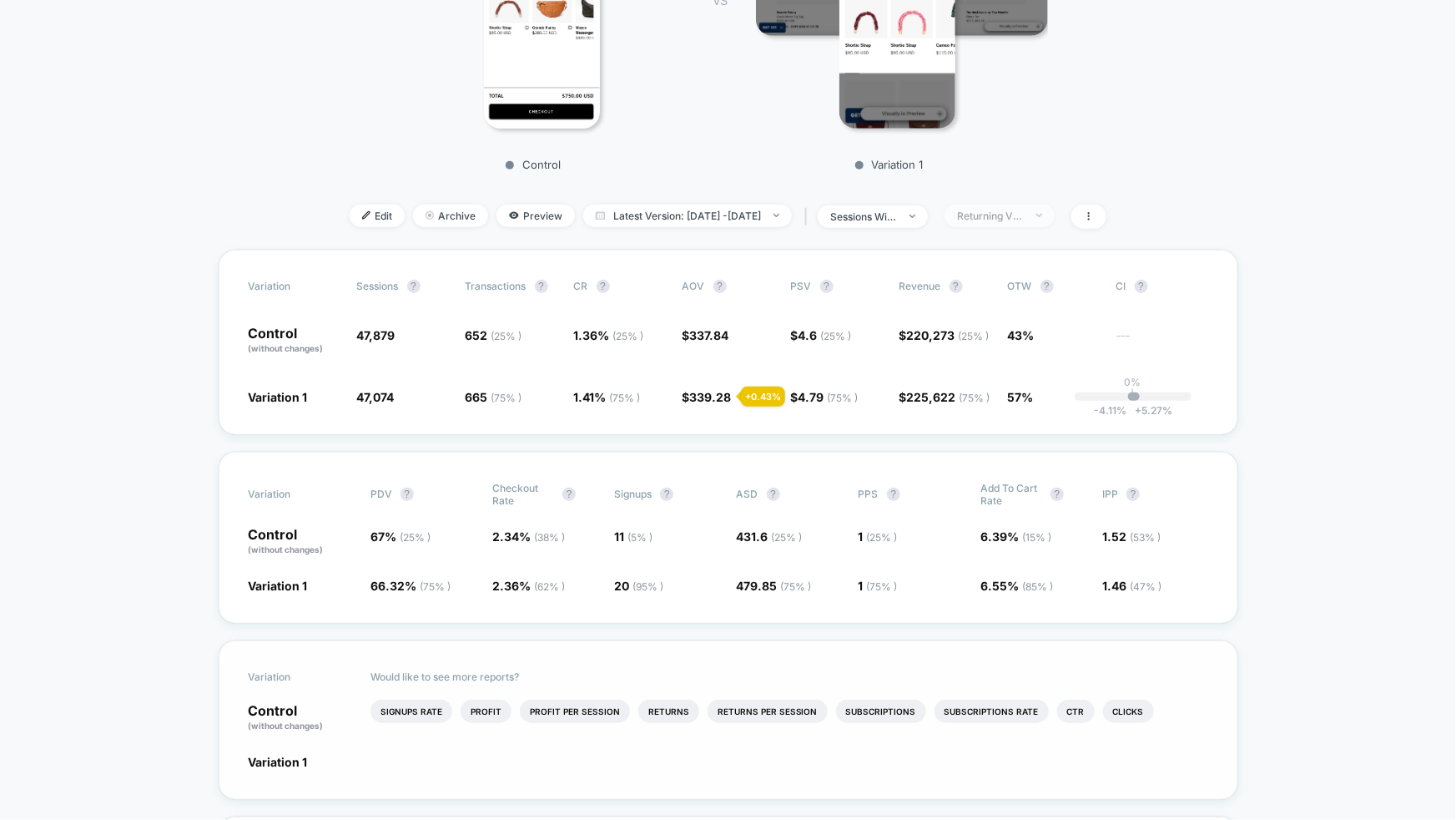
click at [1002, 210] on div "Returning Visitors" at bounding box center [990, 215] width 66 height 12
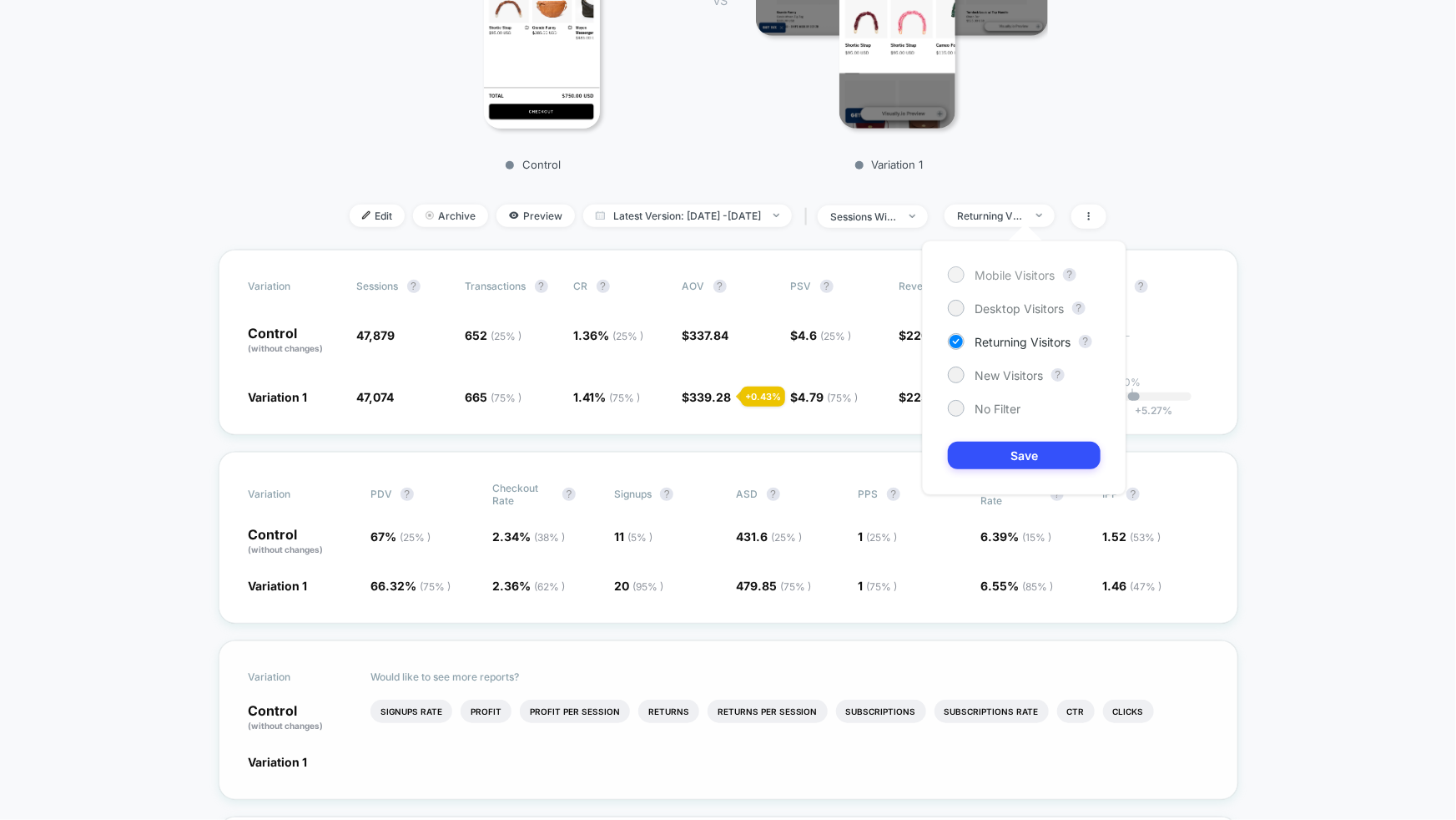
click at [1020, 279] on span "Mobile Visitors" at bounding box center [1014, 275] width 80 height 14
click at [1045, 455] on button "Save" at bounding box center [1024, 455] width 153 height 28
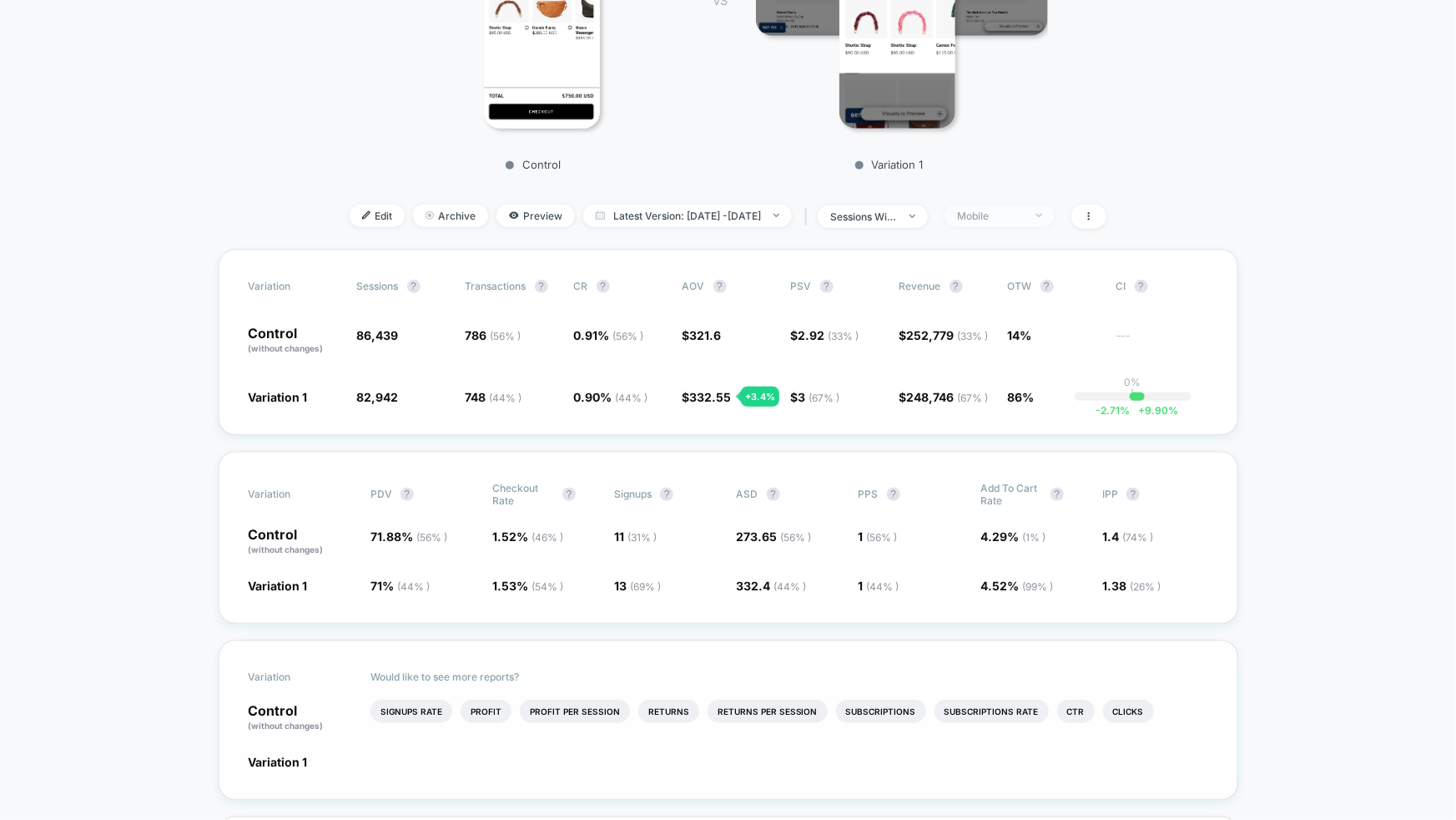
click at [1022, 216] on div "Mobile" at bounding box center [990, 215] width 66 height 12
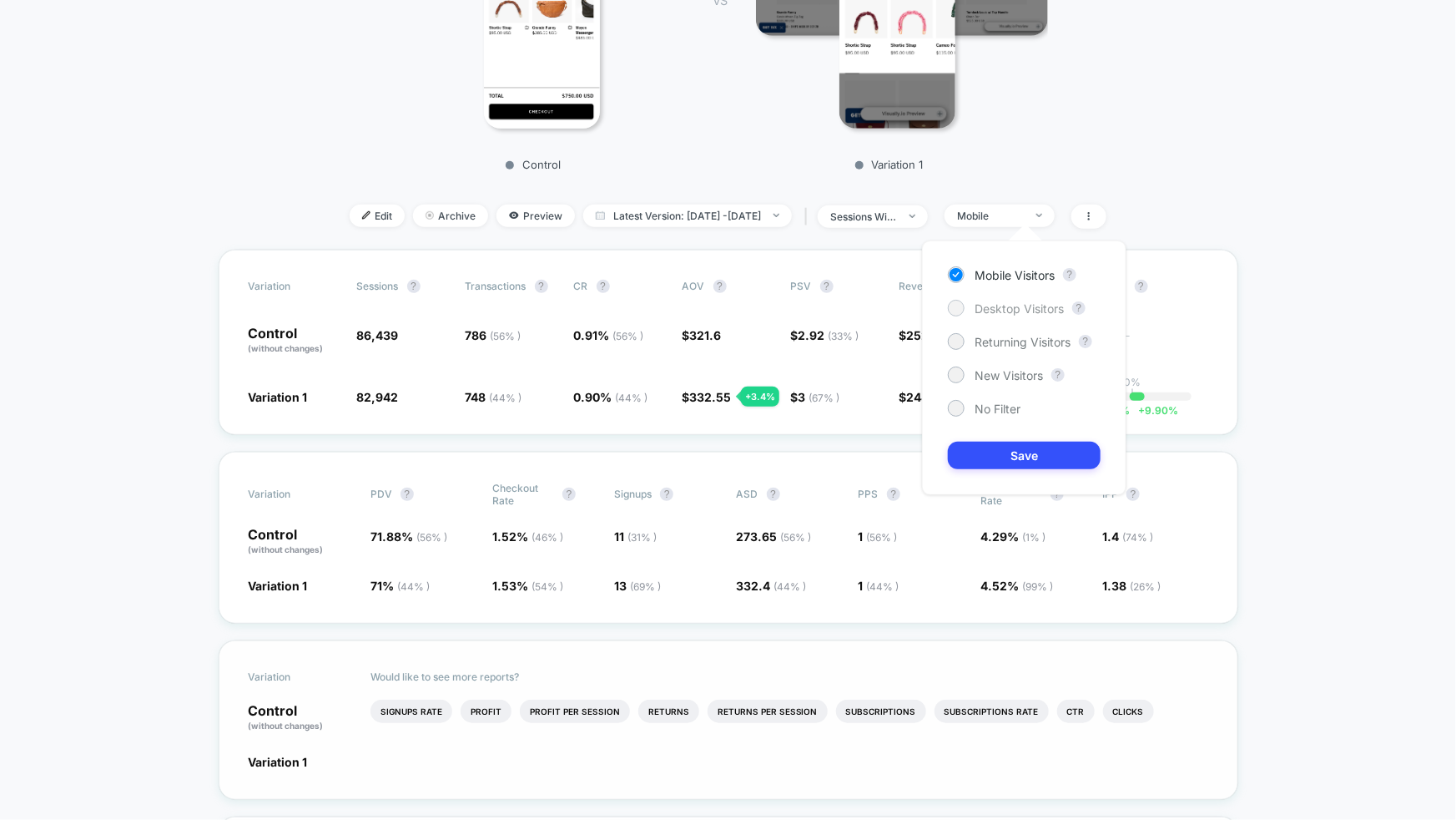
click at [996, 314] on div "Desktop Visitors" at bounding box center [1005, 308] width 116 height 16
click at [1019, 446] on button "Save" at bounding box center [1024, 455] width 153 height 28
